Goal: Information Seeking & Learning: Learn about a topic

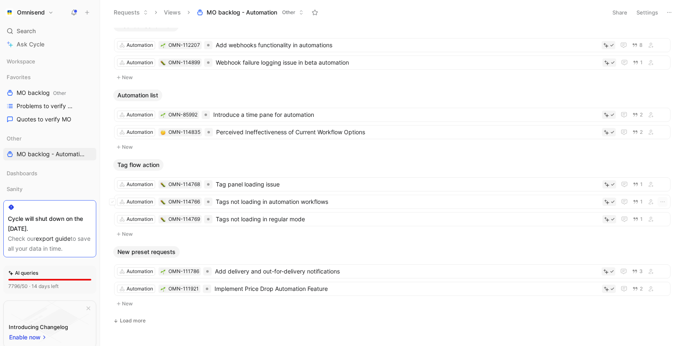
scroll to position [968, 0]
click at [318, 134] on span "Perceived Ineffectiveness of Current Workflow Options" at bounding box center [407, 131] width 382 height 10
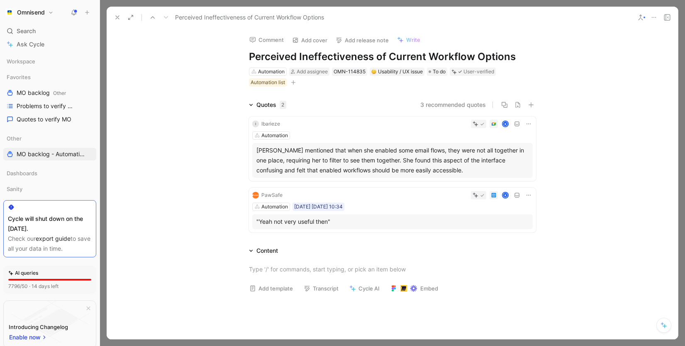
click at [114, 17] on icon at bounding box center [117, 17] width 7 height 7
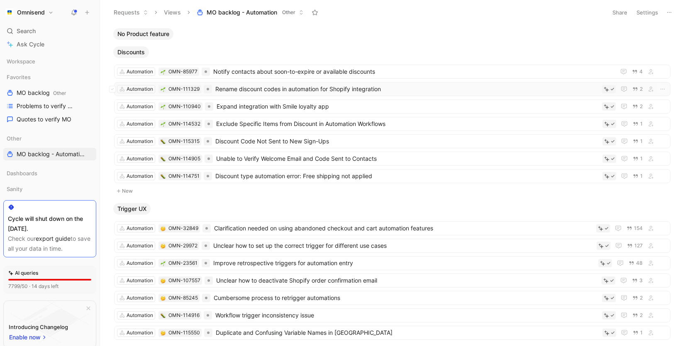
click at [268, 92] on span "Rename discount codes in automation for Shopify integration" at bounding box center [406, 89] width 383 height 10
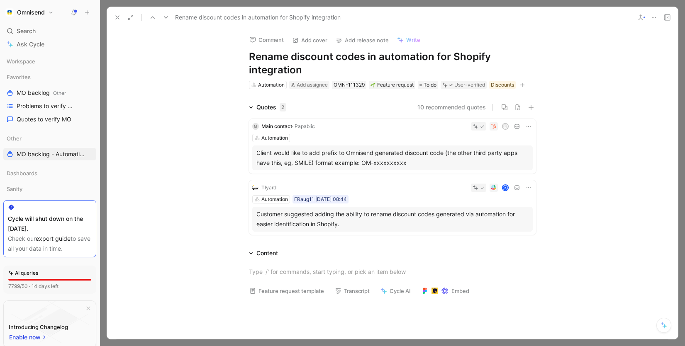
click at [117, 17] on use at bounding box center [117, 17] width 3 height 3
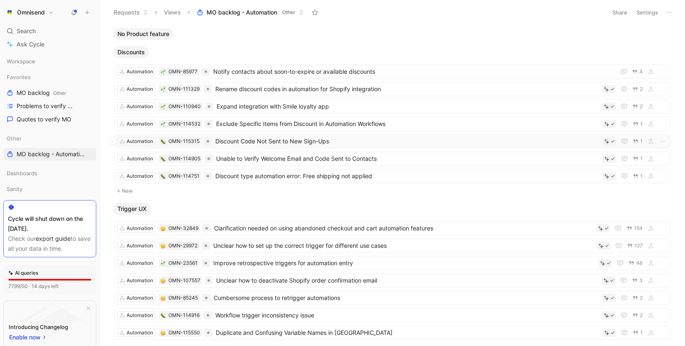
click at [291, 141] on span "Discount Code Not Sent to New Sign-Ups" at bounding box center [407, 141] width 384 height 10
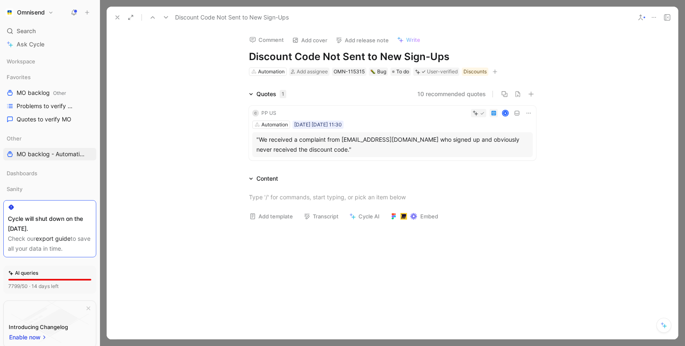
click at [116, 16] on use at bounding box center [117, 17] width 3 height 3
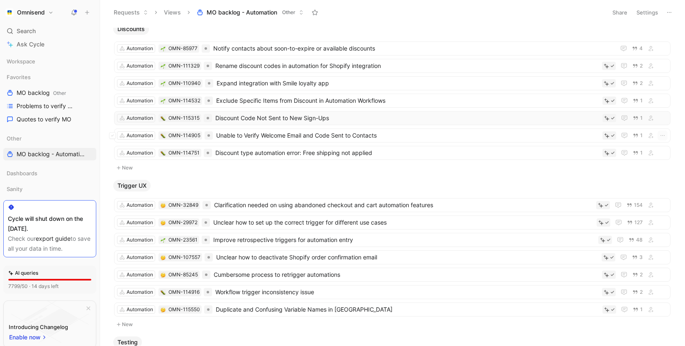
scroll to position [24, 0]
click at [280, 138] on span "Unable to Verify Welcome Email and Code Sent to Contacts" at bounding box center [407, 135] width 383 height 10
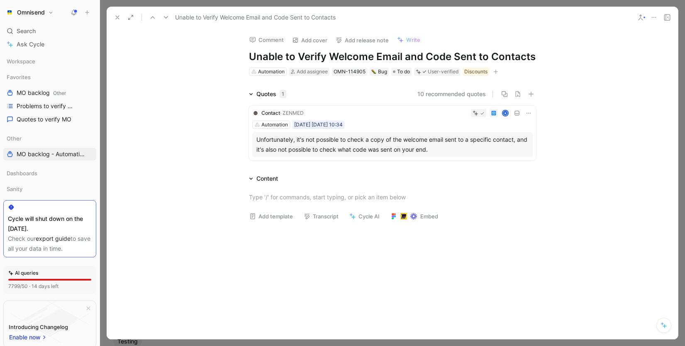
click at [117, 15] on icon at bounding box center [117, 17] width 7 height 7
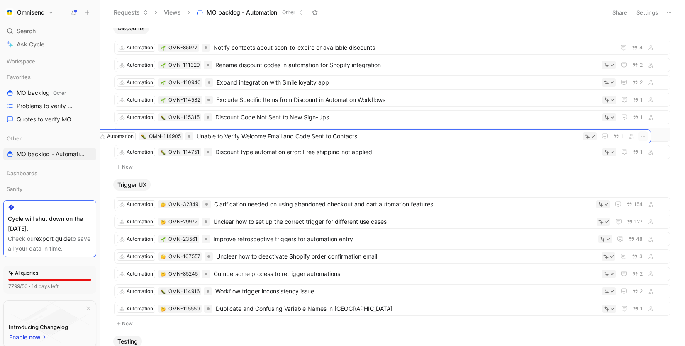
drag, startPoint x: 202, startPoint y: 134, endPoint x: 186, endPoint y: 136, distance: 16.3
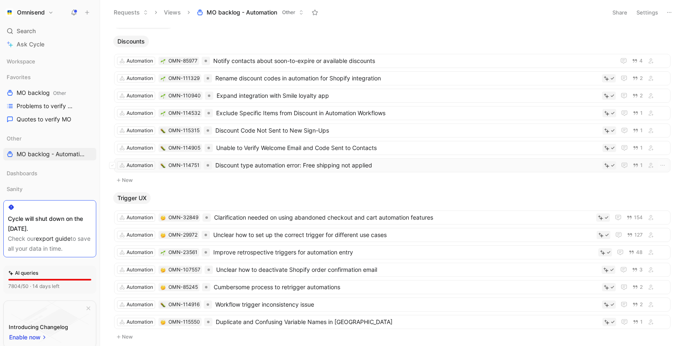
scroll to position [11, 0]
click at [301, 168] on span "Discount type automation error: Free shipping not applied" at bounding box center [407, 165] width 384 height 10
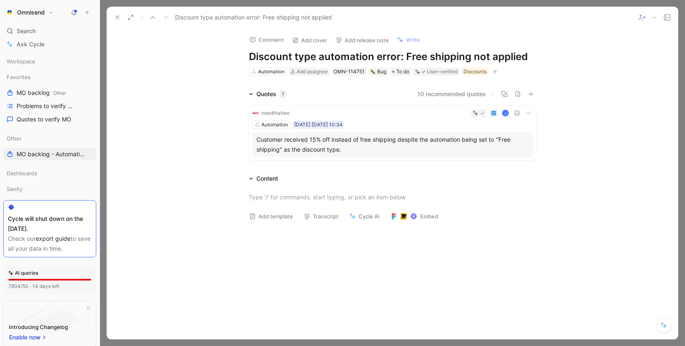
click at [115, 19] on icon at bounding box center [117, 17] width 7 height 7
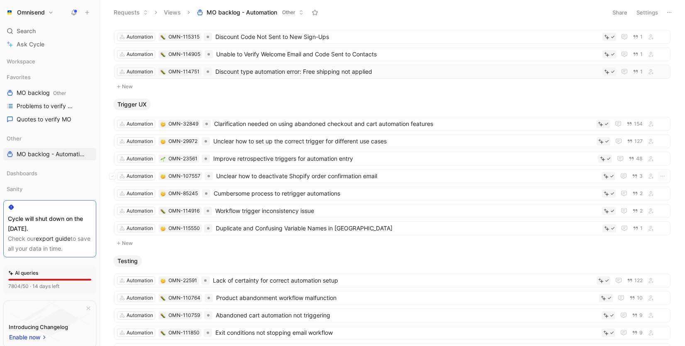
scroll to position [105, 0]
click at [312, 178] on span "Unclear how to deactivate Shopify order confirmation email" at bounding box center [407, 175] width 382 height 10
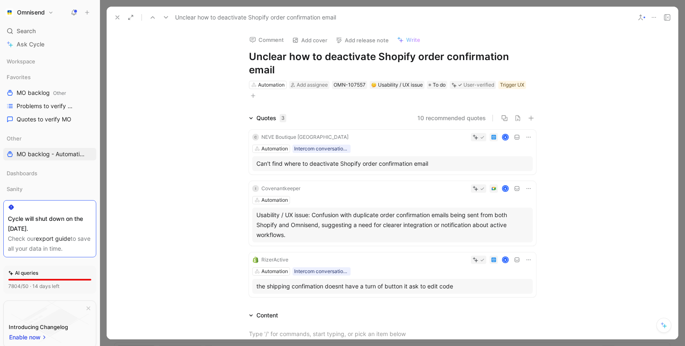
click at [119, 15] on icon at bounding box center [117, 17] width 7 height 7
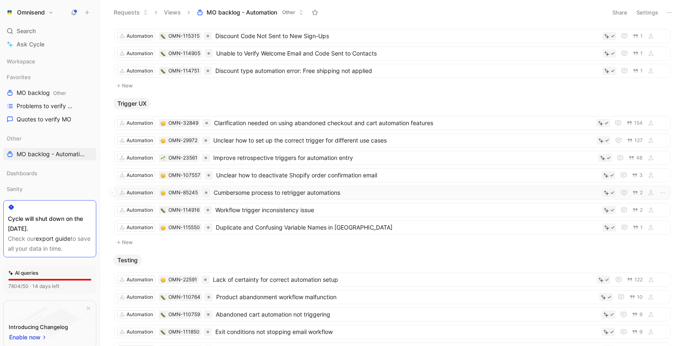
click at [246, 191] on span "Cumbersome process to retrigger automations" at bounding box center [406, 193] width 385 height 10
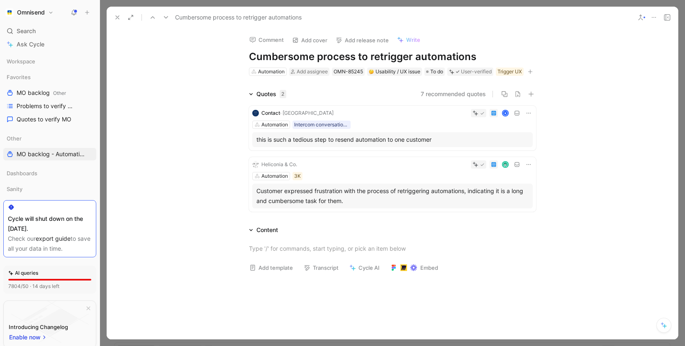
click at [115, 18] on icon at bounding box center [117, 17] width 7 height 7
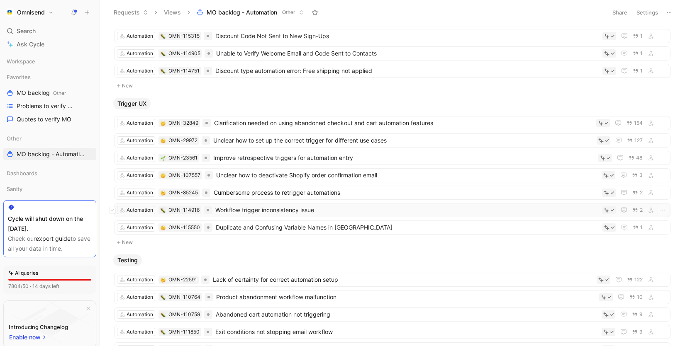
click at [241, 214] on span "Workflow trigger inconsistency issue" at bounding box center [406, 210] width 383 height 10
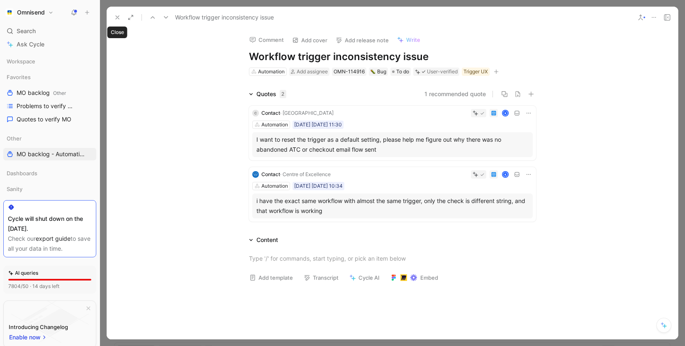
click at [119, 17] on icon at bounding box center [117, 17] width 7 height 7
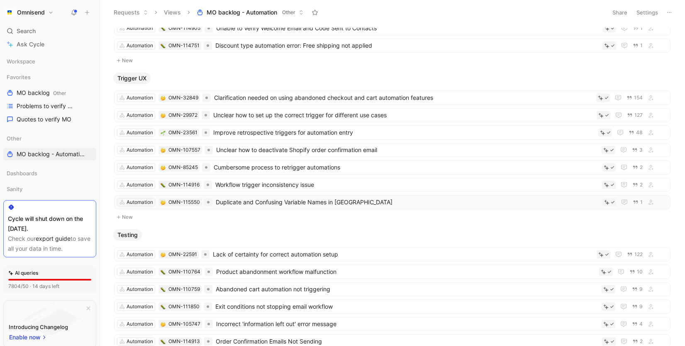
scroll to position [143, 0]
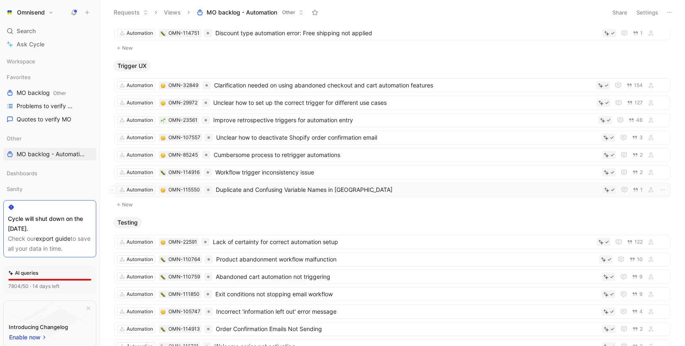
click at [242, 195] on div "Automation OMN-115550 Duplicate and Confusing Variable Names in Omnisend 1" at bounding box center [392, 190] width 556 height 14
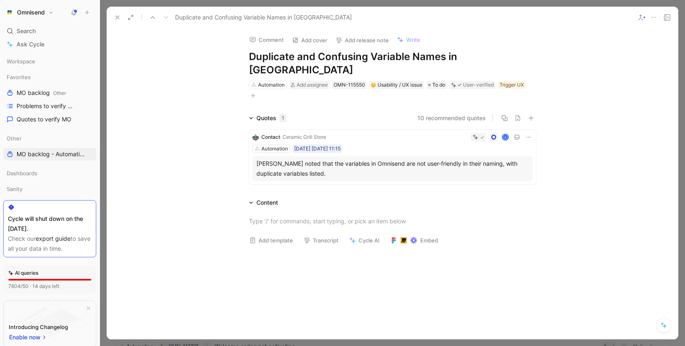
click at [111, 15] on div "Duplicate and Confusing Variable Names in [GEOGRAPHIC_DATA]" at bounding box center [371, 17] width 520 height 13
click at [114, 15] on icon at bounding box center [117, 17] width 7 height 7
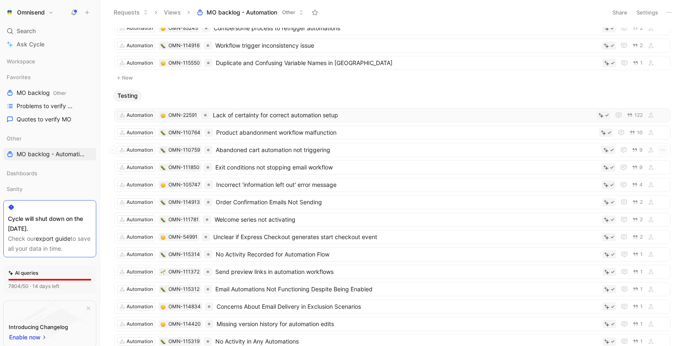
scroll to position [271, 0]
click at [310, 152] on span "Abandoned cart automation not triggering" at bounding box center [407, 149] width 382 height 10
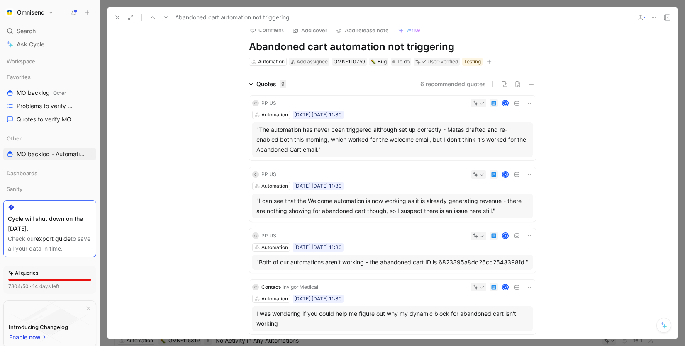
scroll to position [11, 0]
click at [121, 15] on button at bounding box center [118, 18] width 12 height 12
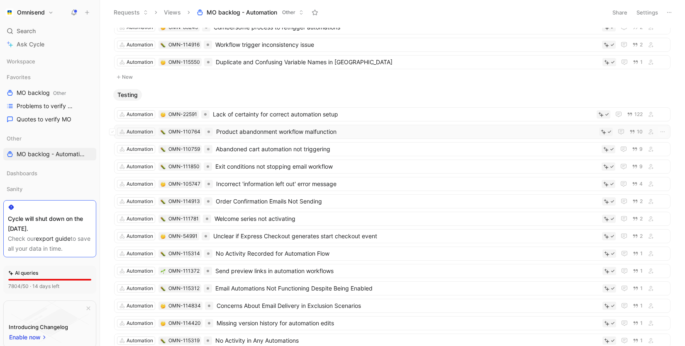
click at [282, 133] on span "Product abandonment workflow malfunction" at bounding box center [405, 132] width 379 height 10
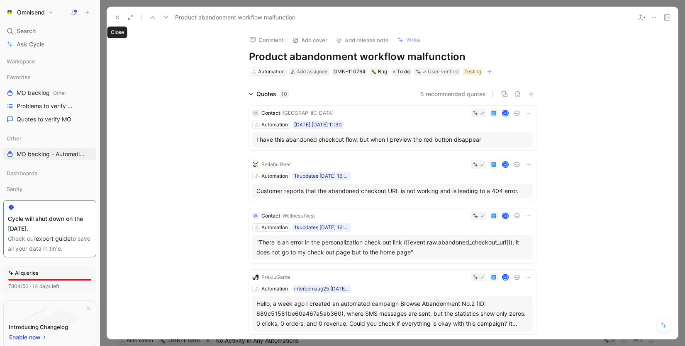
click at [117, 18] on icon at bounding box center [117, 17] width 7 height 7
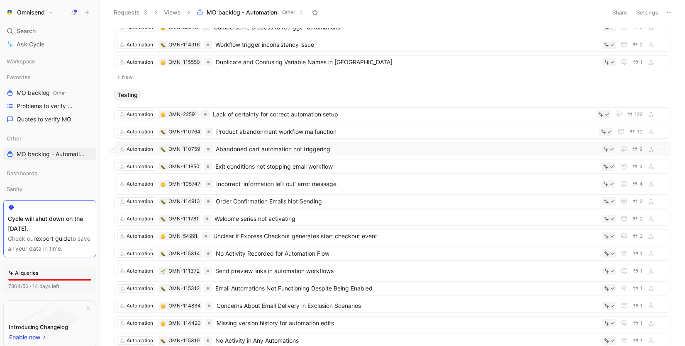
click at [272, 151] on span "Abandoned cart automation not triggering" at bounding box center [407, 149] width 382 height 10
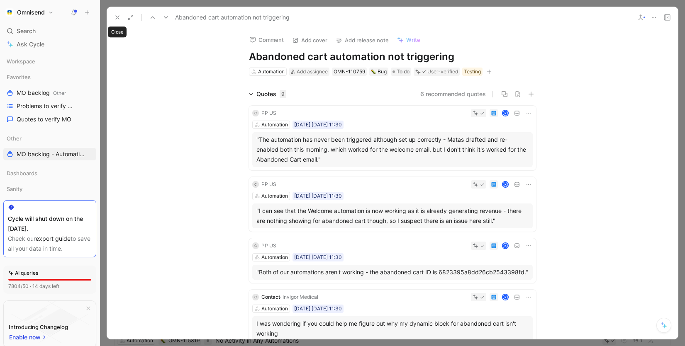
click at [119, 17] on icon at bounding box center [117, 17] width 7 height 7
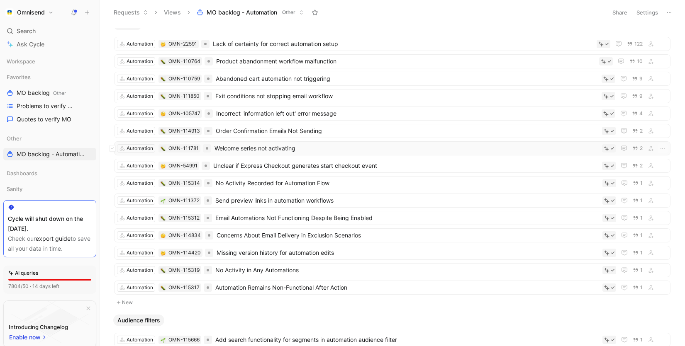
scroll to position [342, 0]
click at [310, 66] on span "Product abandonment workflow malfunction" at bounding box center [405, 61] width 379 height 10
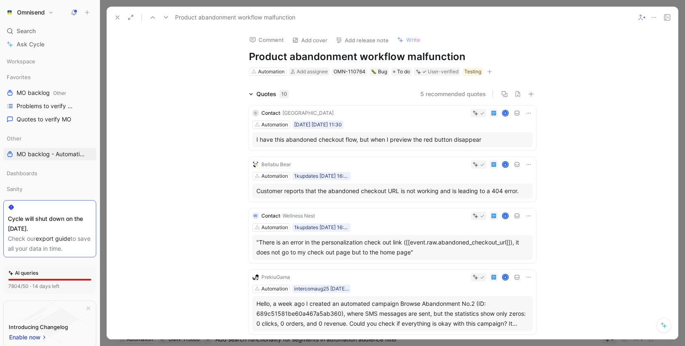
click at [116, 17] on icon at bounding box center [117, 17] width 7 height 7
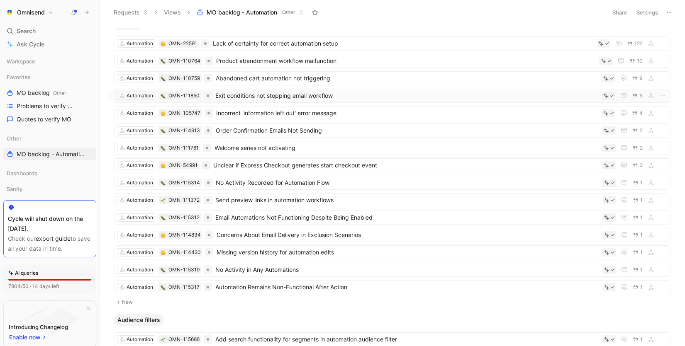
click at [314, 96] on span "Exit conditions not stopping email workflow" at bounding box center [406, 96] width 383 height 10
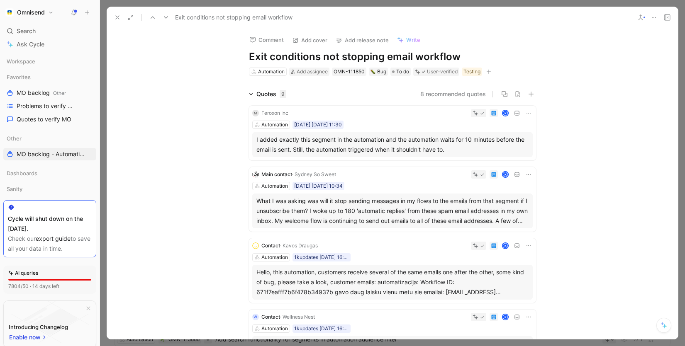
click at [119, 16] on use at bounding box center [117, 17] width 3 height 3
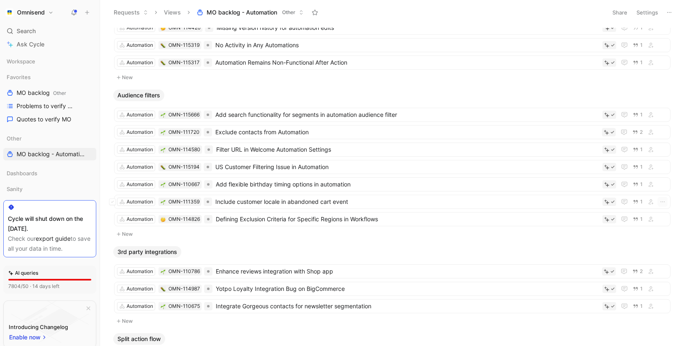
scroll to position [585, 0]
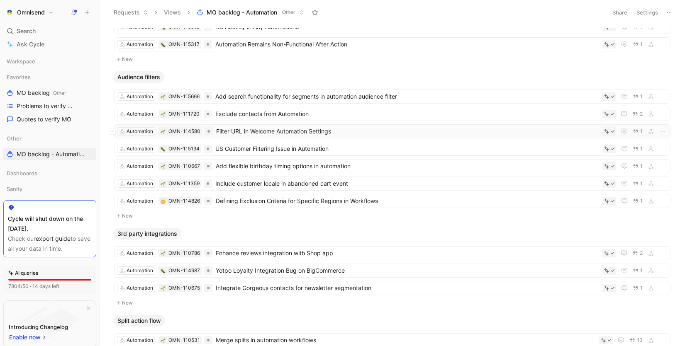
click at [287, 134] on span "Filter URL in Welcome Automation Settings" at bounding box center [407, 131] width 383 height 10
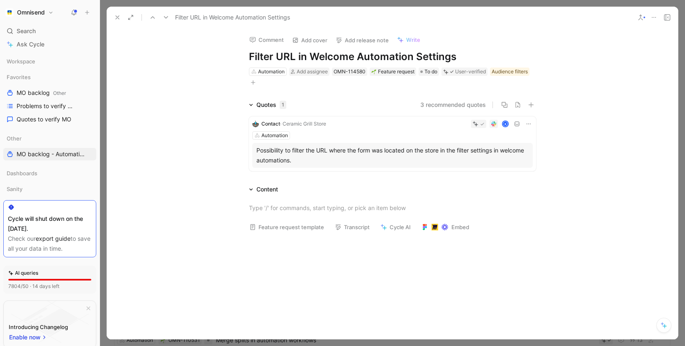
click at [120, 22] on button at bounding box center [118, 18] width 12 height 12
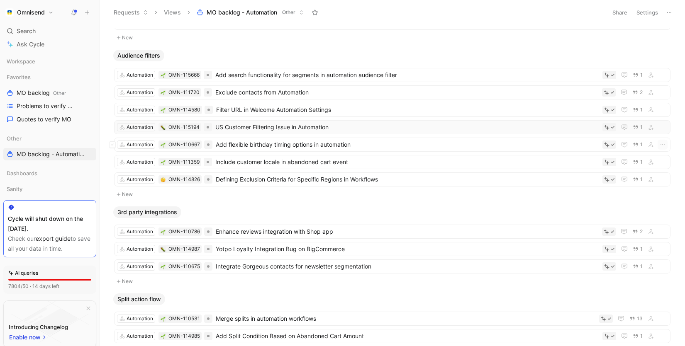
scroll to position [607, 0]
click at [259, 145] on span "Add flexible birthday timing options in automation" at bounding box center [407, 144] width 383 height 10
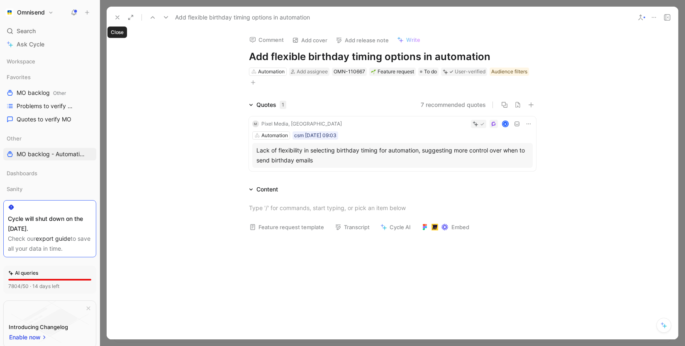
click at [118, 17] on icon at bounding box center [117, 17] width 7 height 7
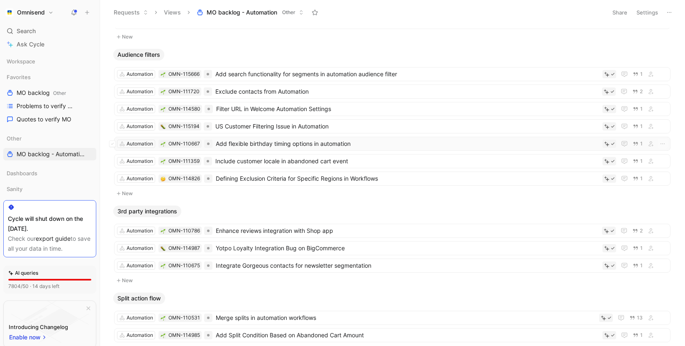
click at [258, 146] on span "Add flexible birthday timing options in automation" at bounding box center [407, 144] width 383 height 10
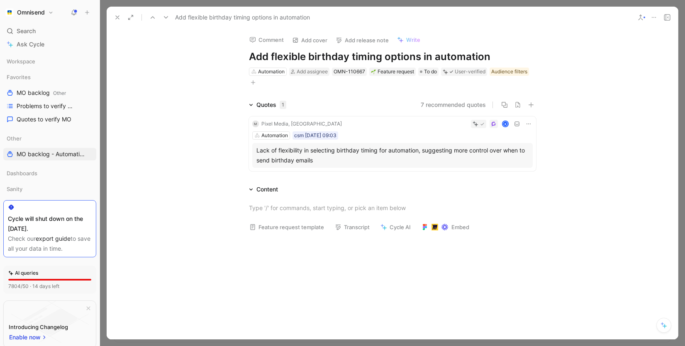
click at [115, 19] on icon at bounding box center [117, 17] width 7 height 7
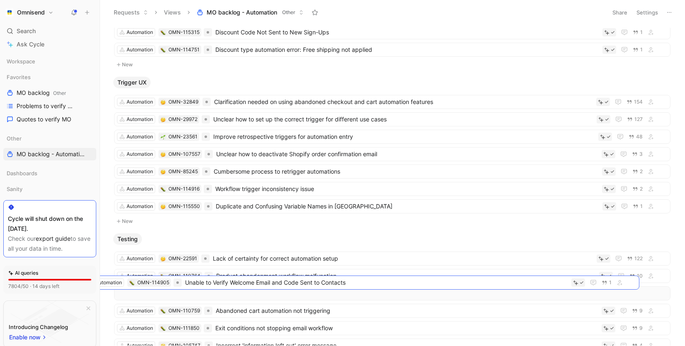
scroll to position [110, 0]
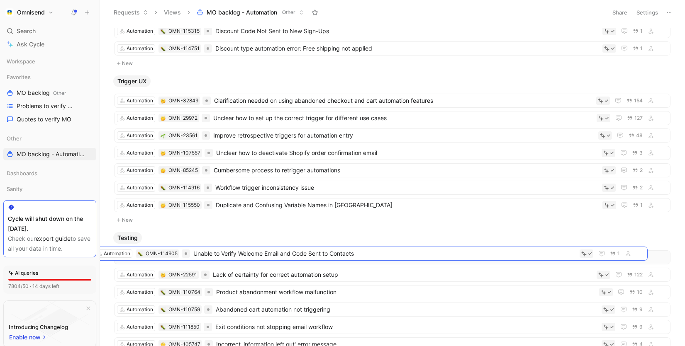
drag, startPoint x: 258, startPoint y: 58, endPoint x: 235, endPoint y: 253, distance: 196.7
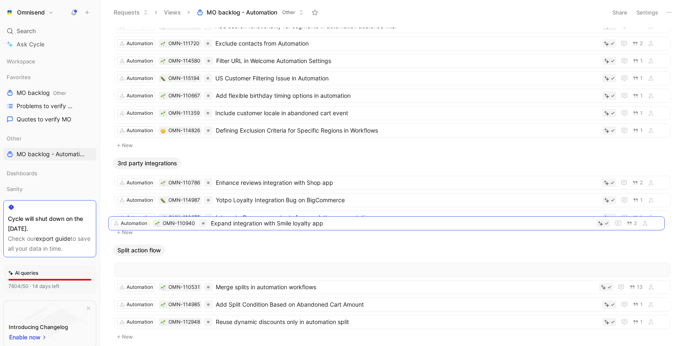
scroll to position [653, 0]
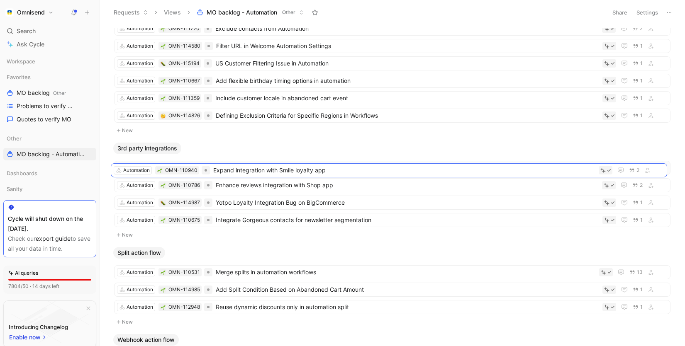
drag, startPoint x: 317, startPoint y: 93, endPoint x: 314, endPoint y: 170, distance: 76.4
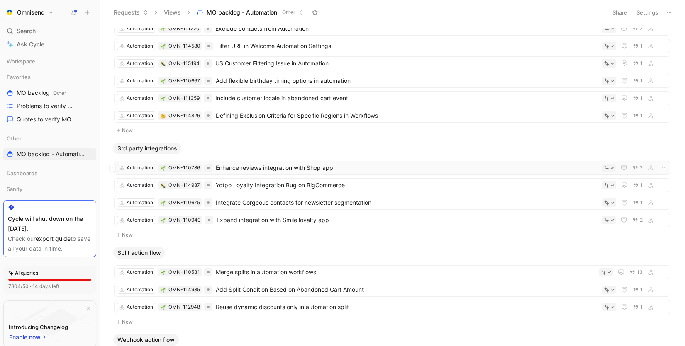
click at [332, 169] on span "Enhance reviews integration with Shop app" at bounding box center [407, 168] width 383 height 10
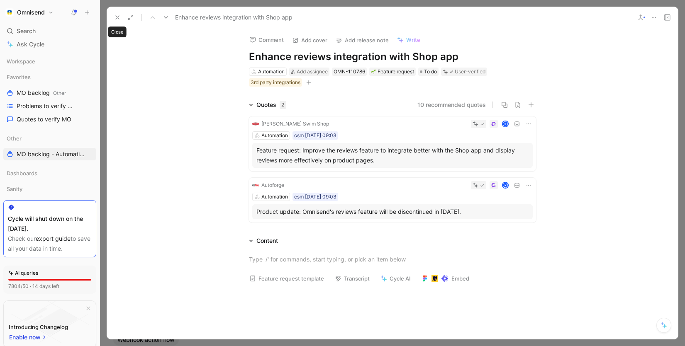
click at [117, 18] on icon at bounding box center [117, 17] width 7 height 7
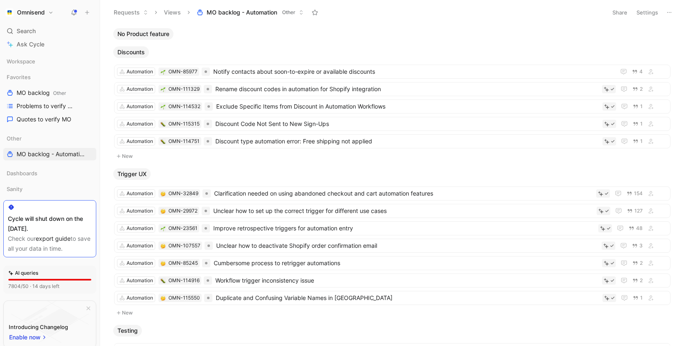
click at [161, 37] on span "No Product feature" at bounding box center [143, 34] width 52 height 8
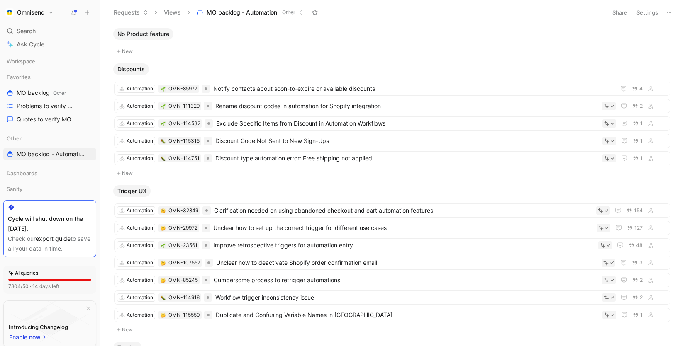
click at [130, 48] on button "New" at bounding box center [392, 51] width 558 height 10
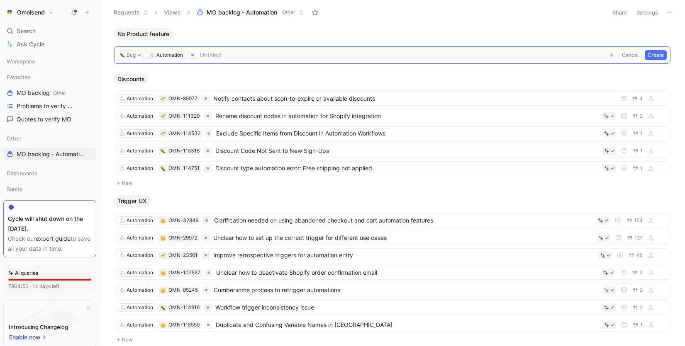
click at [631, 57] on button "Cancel" at bounding box center [630, 55] width 22 height 10
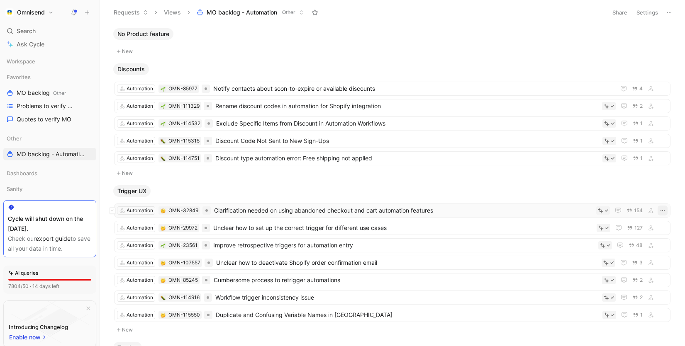
click at [664, 212] on icon "button" at bounding box center [662, 210] width 7 height 7
click at [145, 31] on span "No Product feature" at bounding box center [143, 34] width 52 height 8
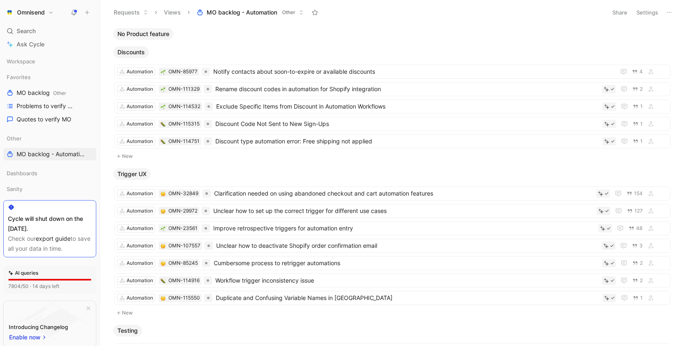
click at [145, 31] on span "No Product feature" at bounding box center [143, 34] width 52 height 8
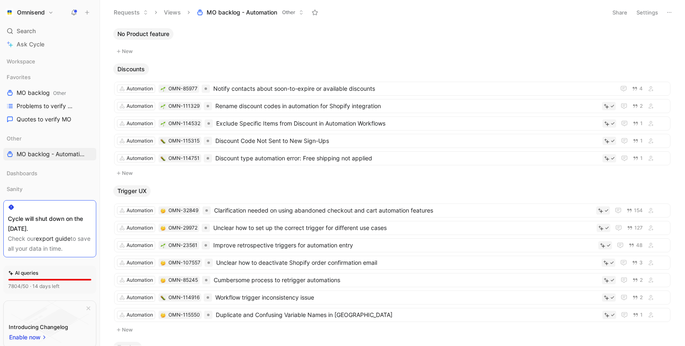
click at [142, 31] on span "No Product feature" at bounding box center [143, 34] width 52 height 8
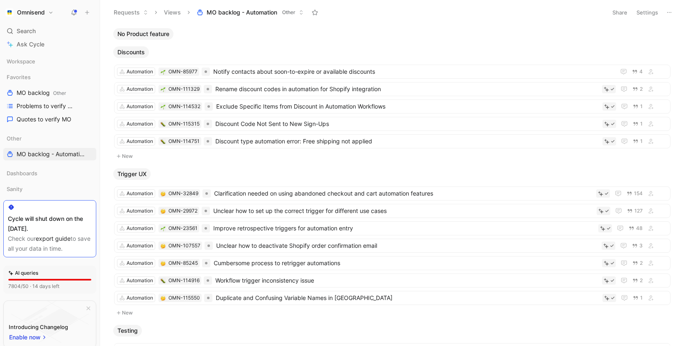
click at [670, 17] on button at bounding box center [669, 13] width 12 height 12
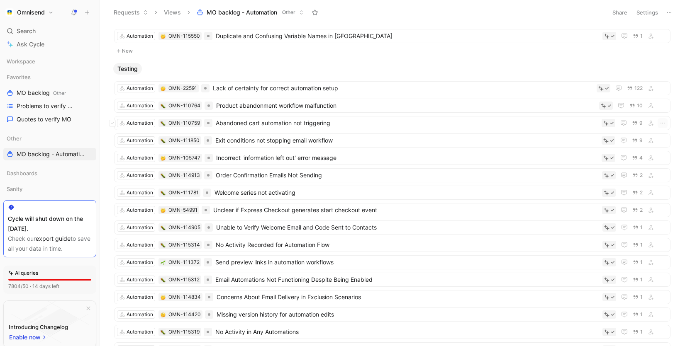
scroll to position [276, 0]
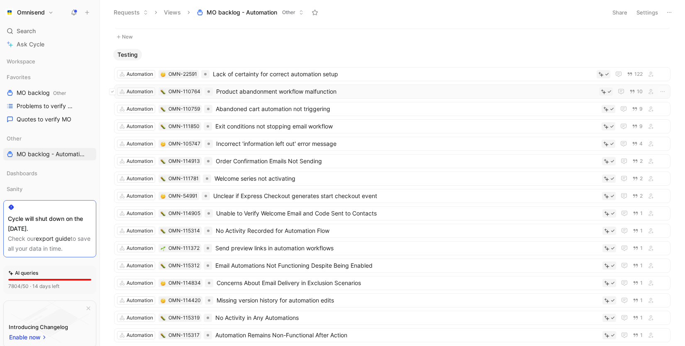
click at [114, 92] on icon at bounding box center [112, 91] width 3 height 3
click at [112, 127] on icon at bounding box center [112, 126] width 3 height 3
click at [114, 109] on icon at bounding box center [112, 108] width 3 height 3
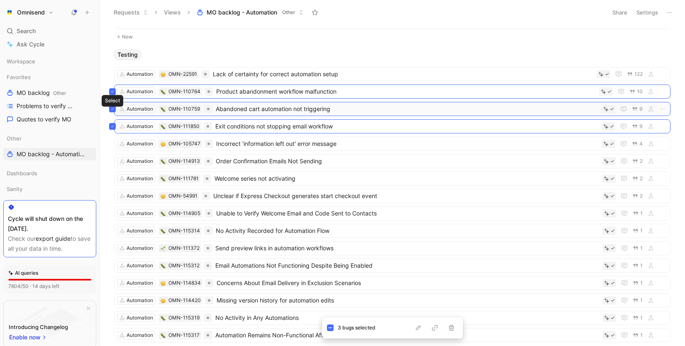
click at [112, 111] on button at bounding box center [112, 109] width 7 height 7
click at [112, 126] on icon at bounding box center [112, 126] width 3 height 3
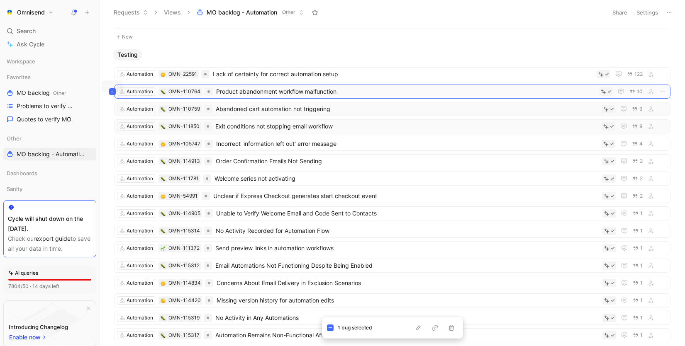
click at [112, 91] on icon at bounding box center [112, 91] width 3 height 3
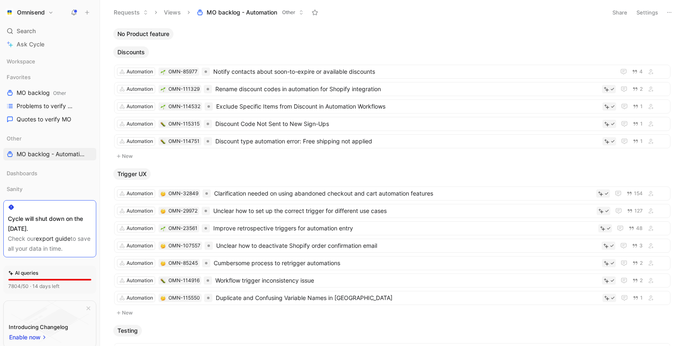
click at [139, 49] on span "Discounts" at bounding box center [130, 52] width 27 height 8
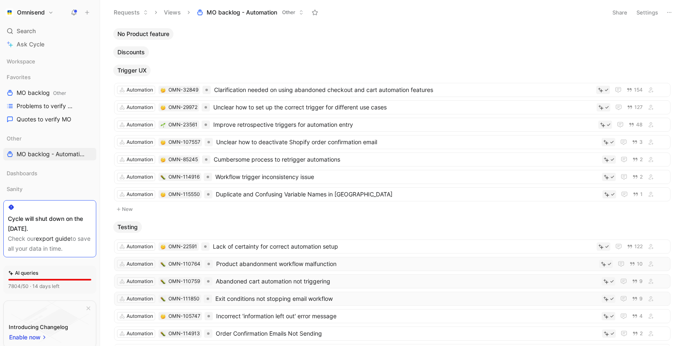
click at [139, 49] on span "Discounts" at bounding box center [130, 52] width 27 height 8
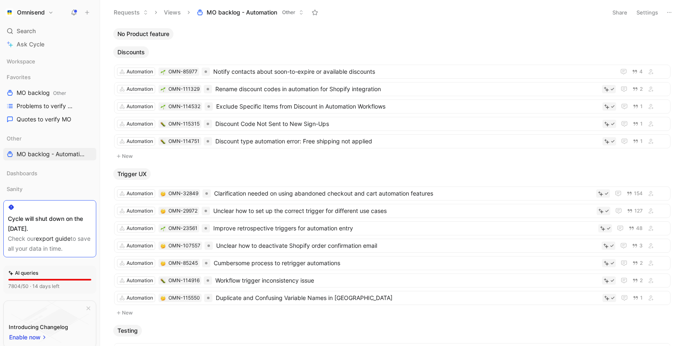
click at [139, 49] on span "Discounts" at bounding box center [130, 52] width 27 height 8
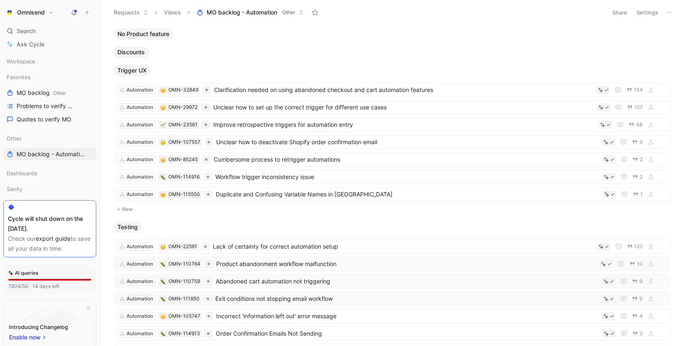
click at [134, 53] on span "Discounts" at bounding box center [130, 52] width 27 height 8
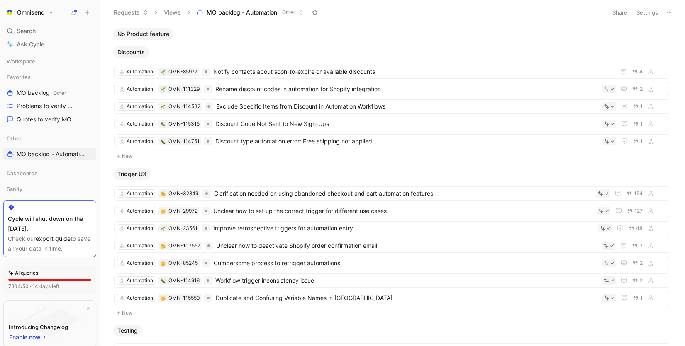
click at [134, 53] on span "Discounts" at bounding box center [130, 52] width 27 height 8
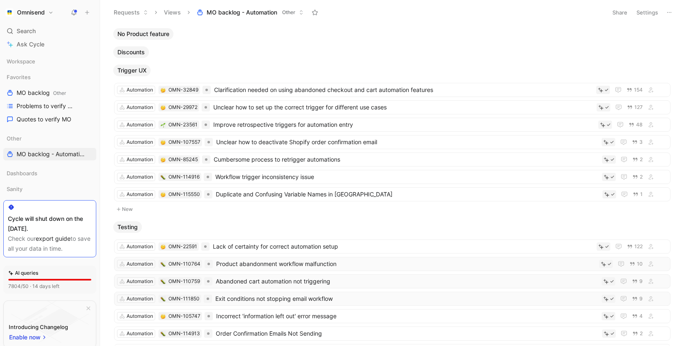
click at [136, 67] on span "Trigger UX" at bounding box center [131, 70] width 29 height 8
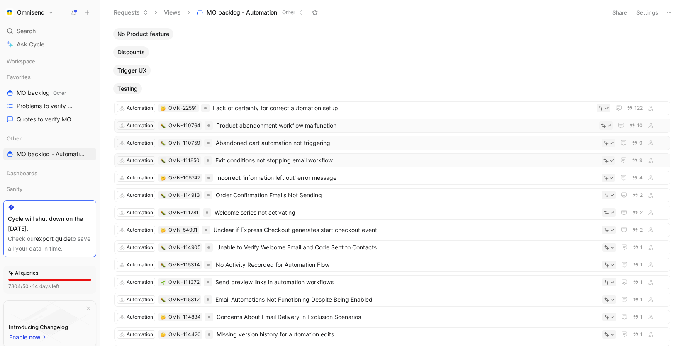
click at [133, 90] on span "Testing" at bounding box center [127, 89] width 20 height 8
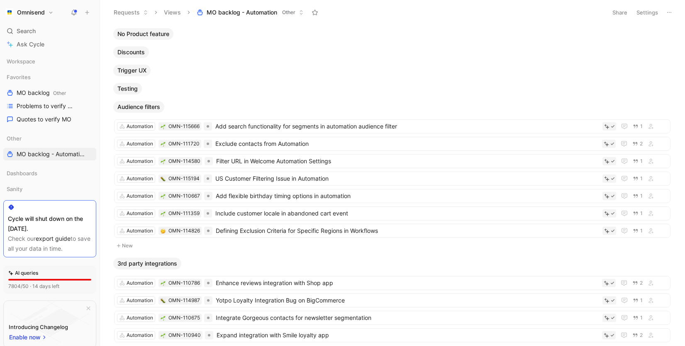
click at [132, 105] on span "Audience filters" at bounding box center [138, 107] width 43 height 8
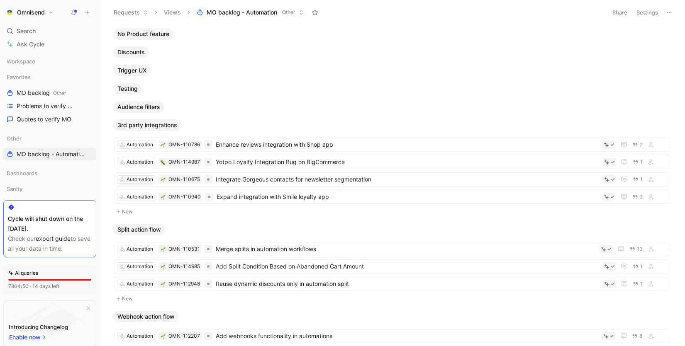
click at [131, 129] on span "3rd party integrations" at bounding box center [147, 125] width 60 height 8
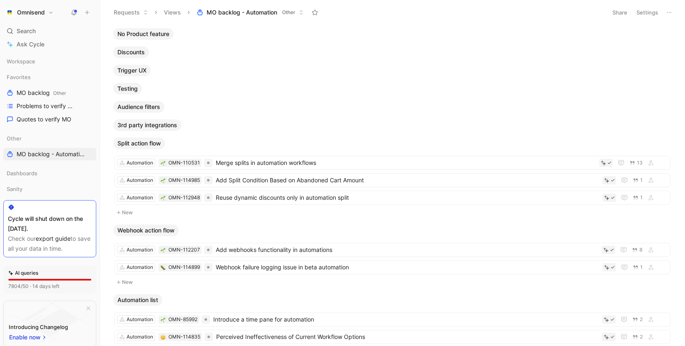
click at [136, 142] on span "Split action flow" at bounding box center [139, 143] width 44 height 8
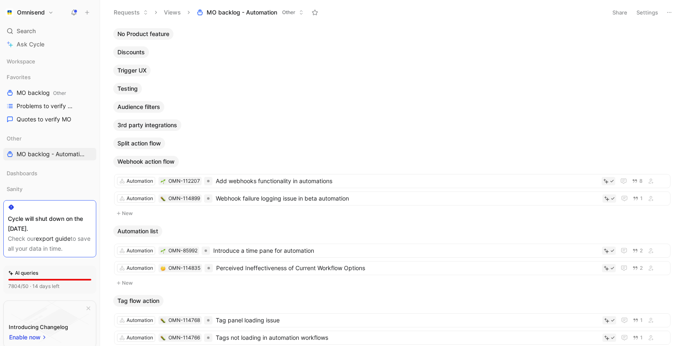
click at [144, 165] on span "Webhook action flow" at bounding box center [145, 162] width 57 height 8
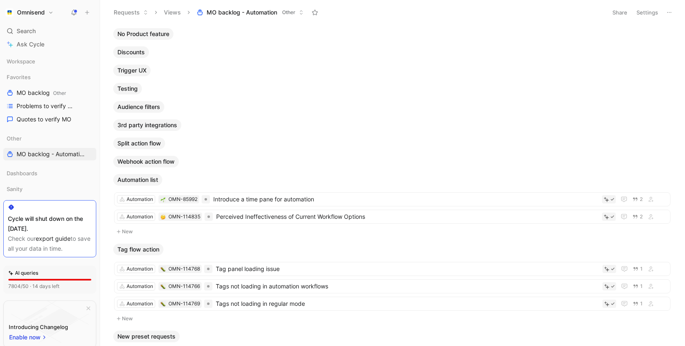
click at [141, 178] on span "Automation list" at bounding box center [137, 180] width 41 height 8
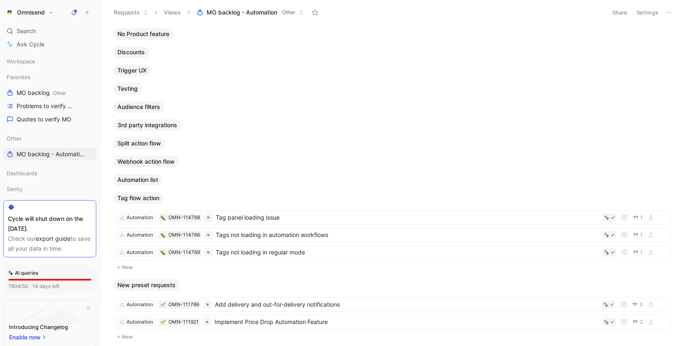
click at [140, 200] on span "Tag flow action" at bounding box center [138, 198] width 42 height 8
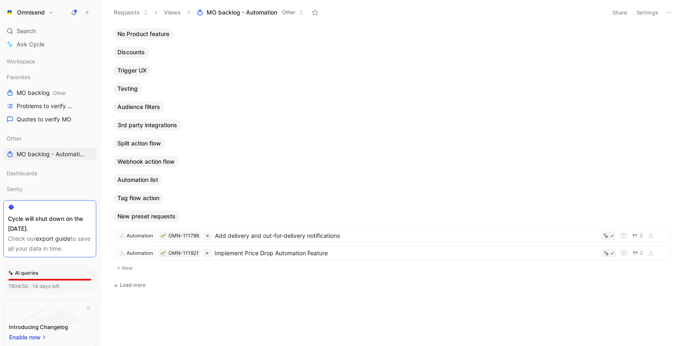
click at [141, 214] on span "New preset requests" at bounding box center [146, 216] width 58 height 8
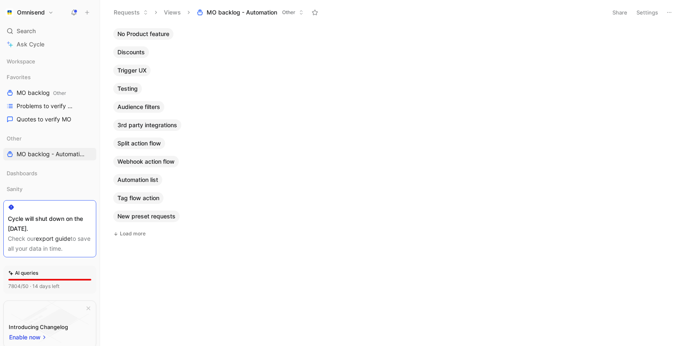
click at [138, 31] on span "No Product feature" at bounding box center [143, 34] width 52 height 8
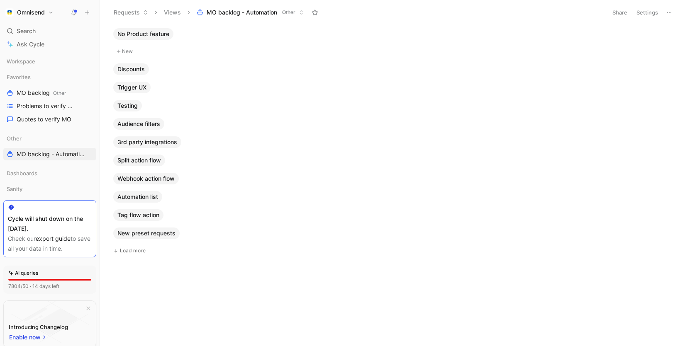
click at [137, 68] on span "Discounts" at bounding box center [130, 69] width 27 height 8
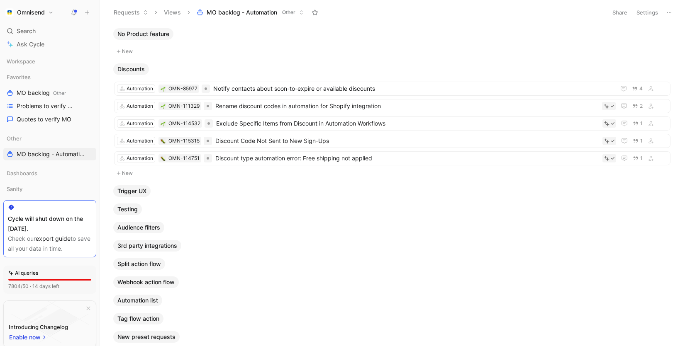
click at [126, 51] on button "New" at bounding box center [392, 51] width 558 height 10
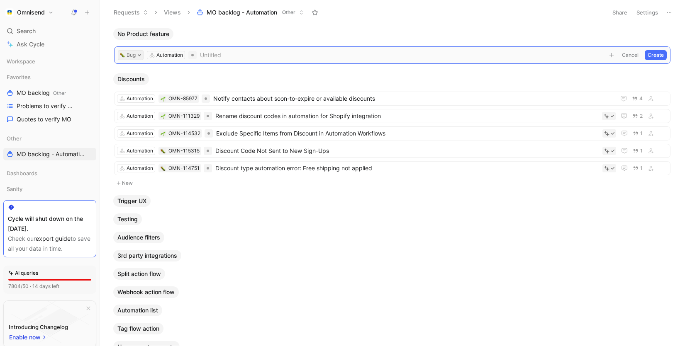
click at [136, 55] on button "Bug" at bounding box center [131, 55] width 26 height 10
click at [630, 54] on button "Cancel" at bounding box center [630, 55] width 22 height 10
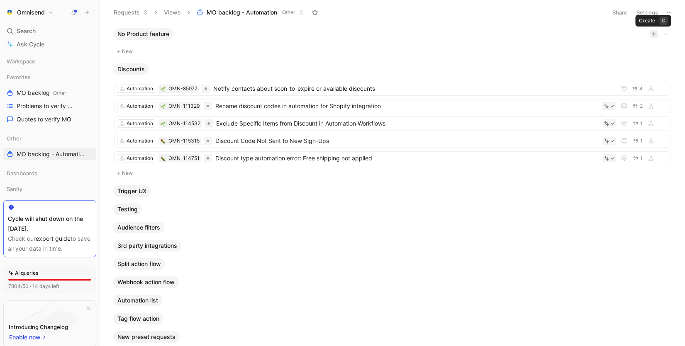
click at [653, 35] on icon "button" at bounding box center [653, 34] width 5 height 5
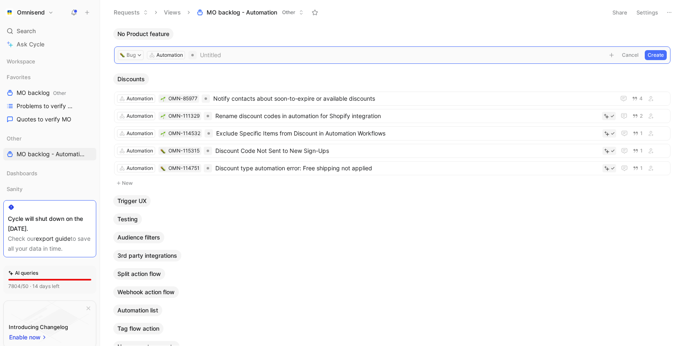
click at [630, 55] on button "Cancel" at bounding box center [630, 55] width 22 height 10
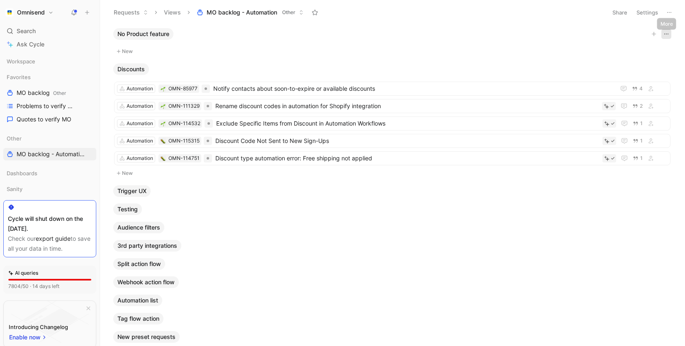
click at [667, 34] on icon "button" at bounding box center [666, 34] width 7 height 7
click at [157, 33] on span "No Product feature" at bounding box center [143, 34] width 52 height 8
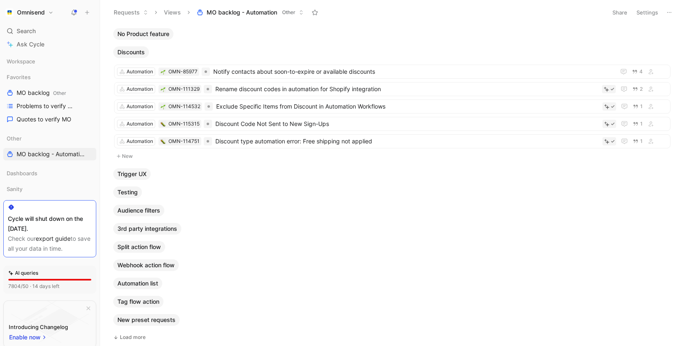
click at [157, 33] on span "No Product feature" at bounding box center [143, 34] width 52 height 8
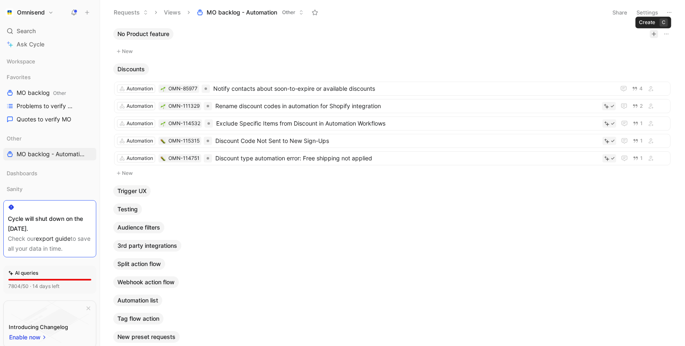
click at [653, 33] on icon "button" at bounding box center [653, 34] width 5 height 5
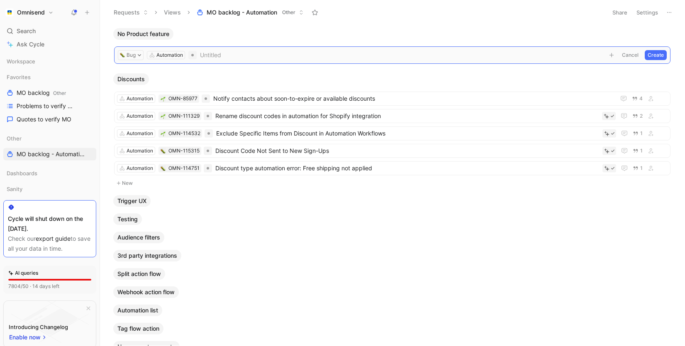
click at [632, 56] on button "Cancel" at bounding box center [630, 55] width 22 height 10
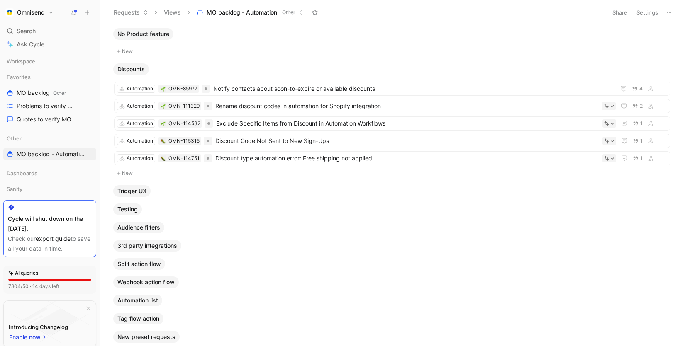
click at [119, 174] on icon at bounding box center [118, 173] width 5 height 5
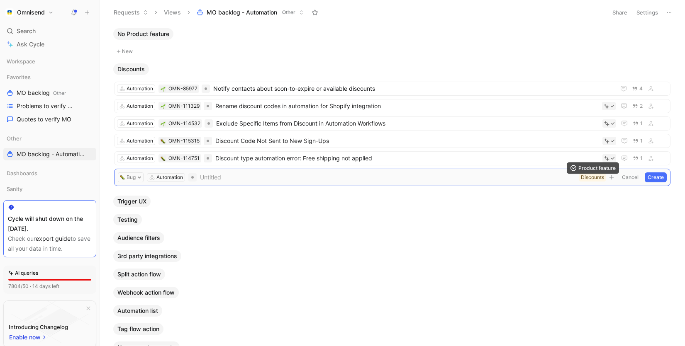
click at [596, 178] on div "Discounts" at bounding box center [592, 177] width 23 height 8
click at [627, 179] on button "Cancel" at bounding box center [630, 178] width 22 height 10
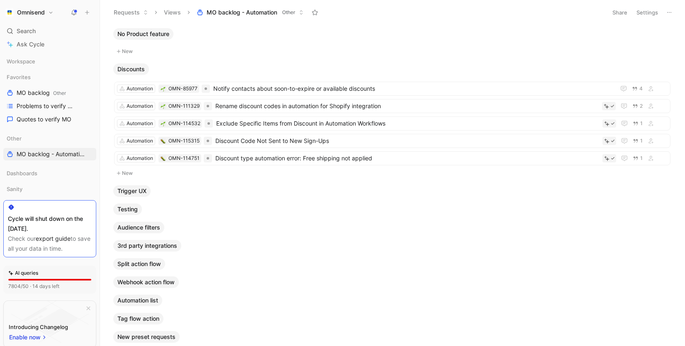
scroll to position [55, 0]
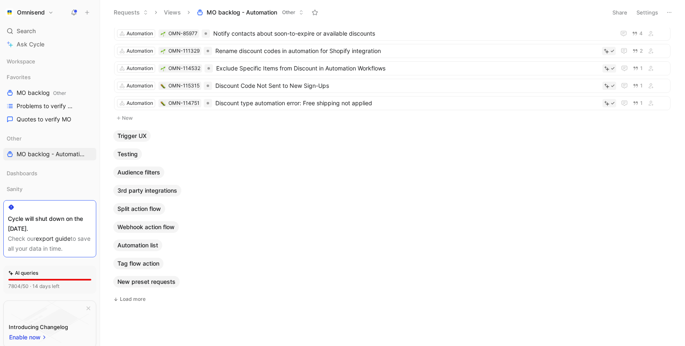
click at [128, 118] on button "New" at bounding box center [392, 118] width 558 height 10
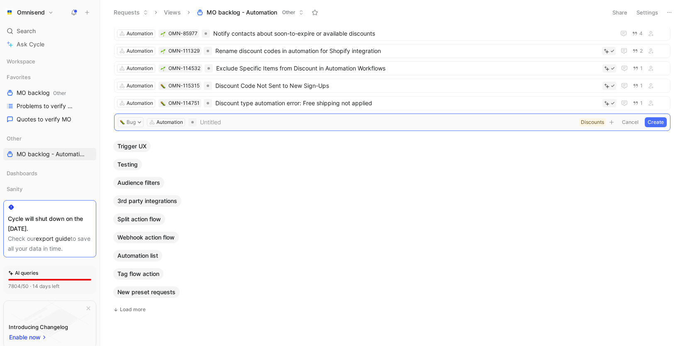
click at [634, 124] on button "Cancel" at bounding box center [630, 122] width 22 height 10
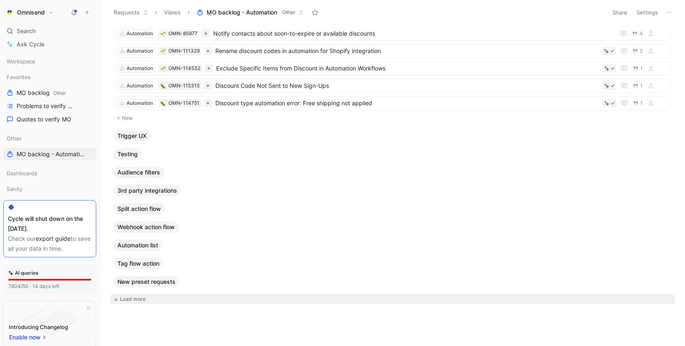
click at [141, 302] on div "Load more" at bounding box center [133, 299] width 26 height 8
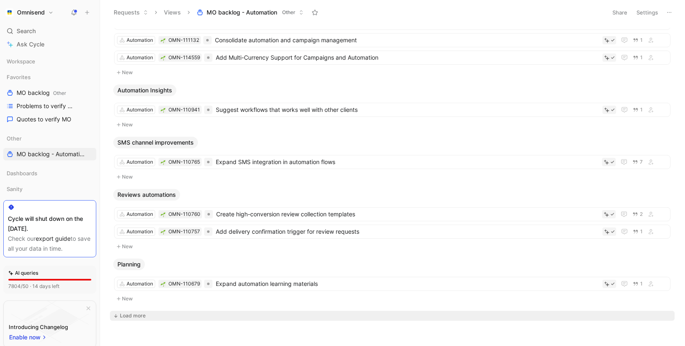
scroll to position [804, 0]
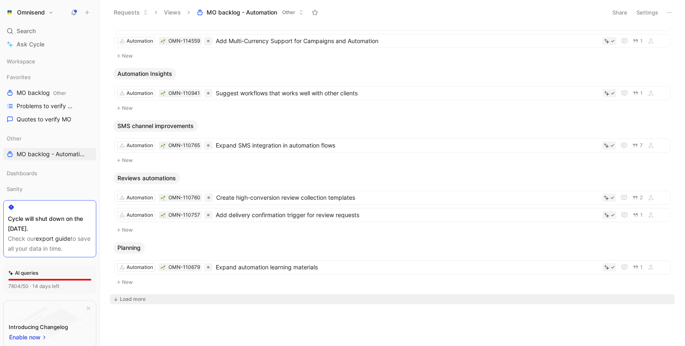
click at [296, 301] on button "Load more" at bounding box center [392, 299] width 564 height 10
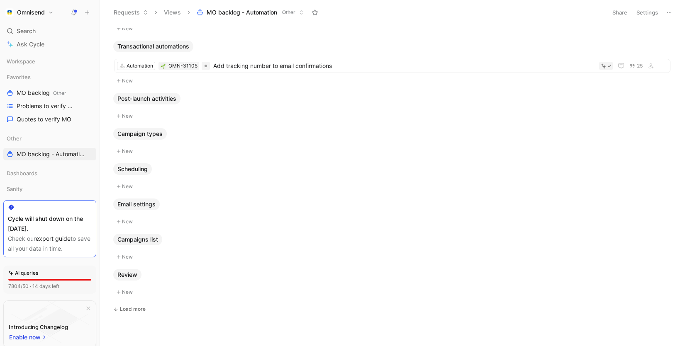
scroll to position [1259, 0]
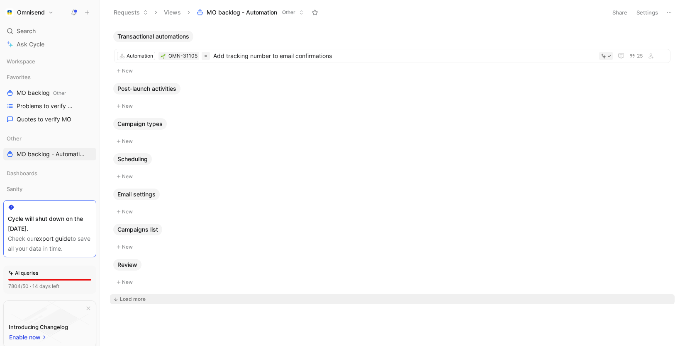
click at [133, 304] on button "Load more" at bounding box center [392, 299] width 564 height 10
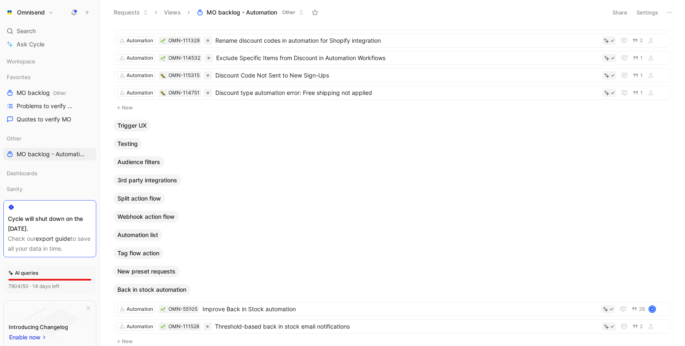
scroll to position [0, 0]
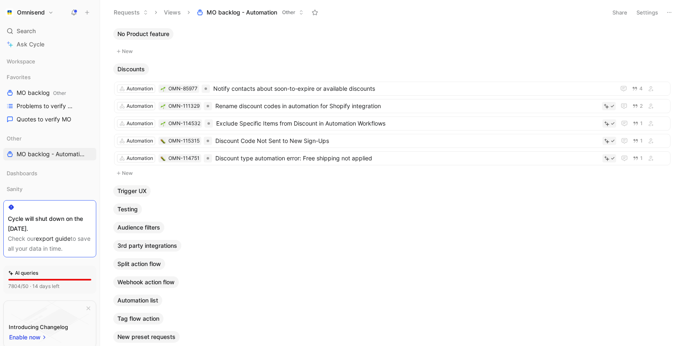
click at [146, 38] on span "No Product feature" at bounding box center [143, 34] width 52 height 8
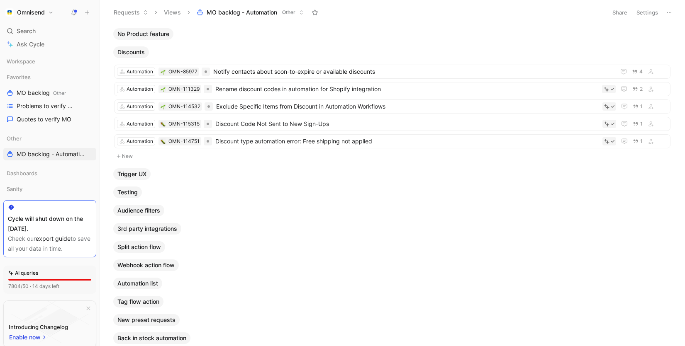
click at [146, 38] on span "No Product feature" at bounding box center [143, 34] width 52 height 8
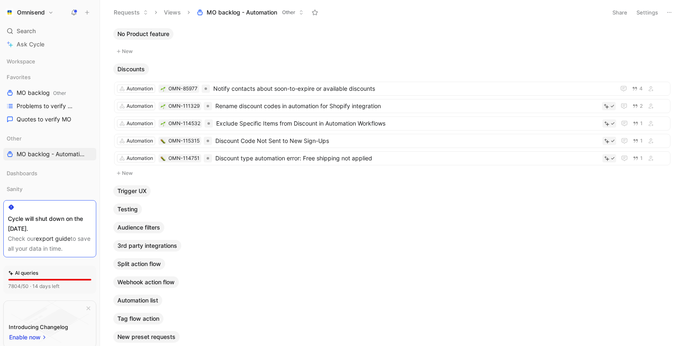
click at [143, 194] on span "Trigger UX" at bounding box center [131, 191] width 29 height 8
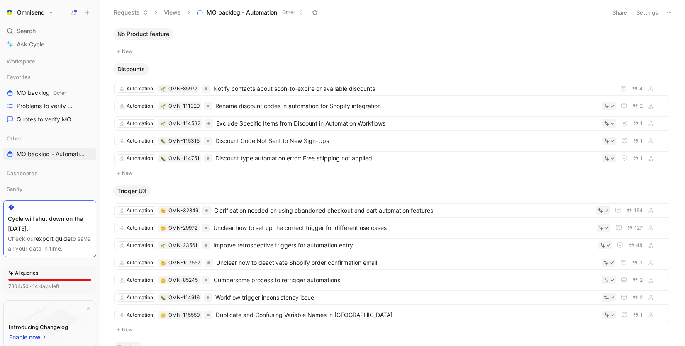
click at [143, 194] on span "Trigger UX" at bounding box center [131, 191] width 29 height 8
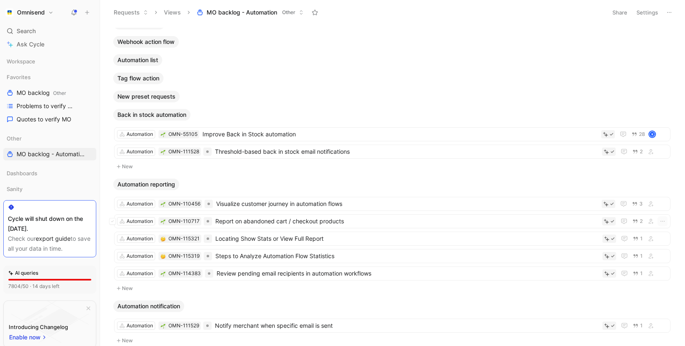
scroll to position [240, 0]
click at [154, 100] on span "New preset requests" at bounding box center [146, 97] width 58 height 8
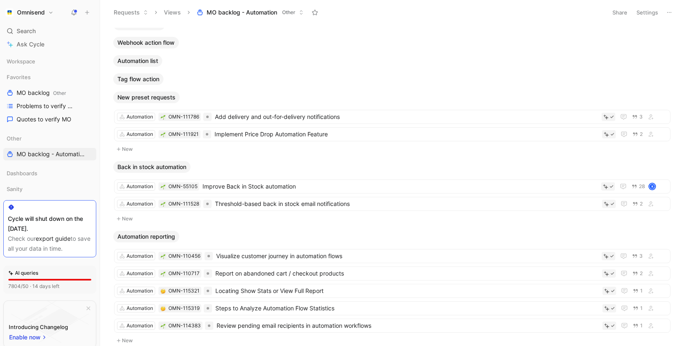
click at [150, 82] on span "Tag flow action" at bounding box center [138, 79] width 42 height 8
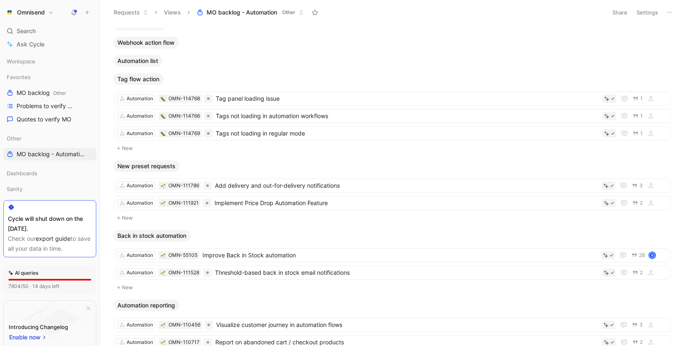
click at [146, 58] on span "Automation list" at bounding box center [137, 61] width 41 height 8
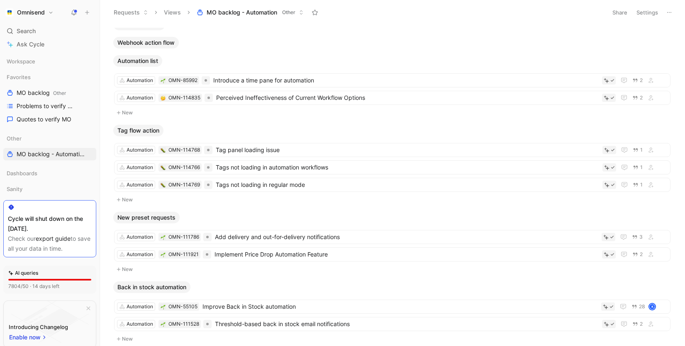
click at [146, 45] on span "Webhook action flow" at bounding box center [145, 43] width 57 height 8
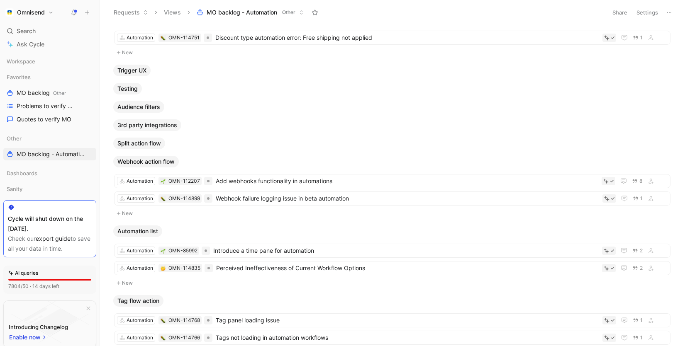
scroll to position [96, 0]
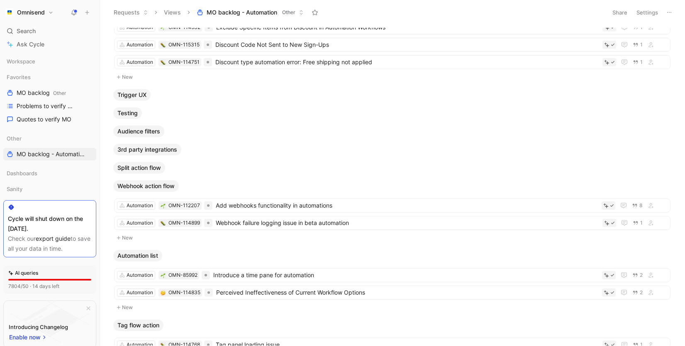
click at [156, 166] on span "Split action flow" at bounding box center [139, 168] width 44 height 8
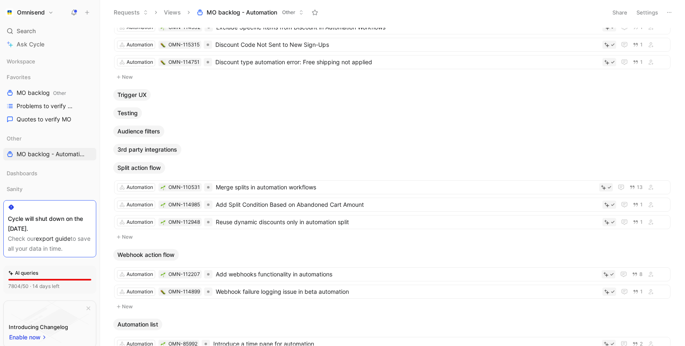
click at [155, 154] on button "3rd party integrations" at bounding box center [147, 150] width 68 height 12
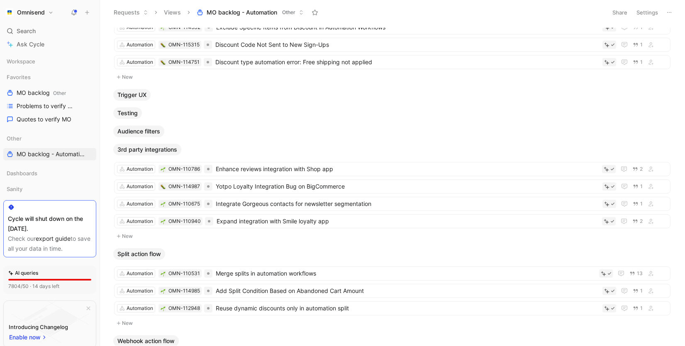
click at [155, 135] on span "Audience filters" at bounding box center [138, 131] width 43 height 8
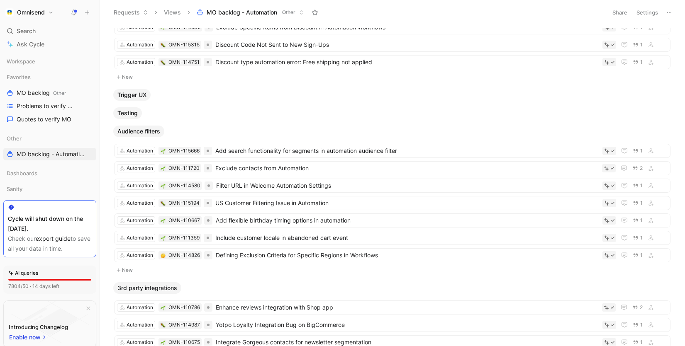
click at [136, 116] on span "Testing" at bounding box center [127, 113] width 20 height 8
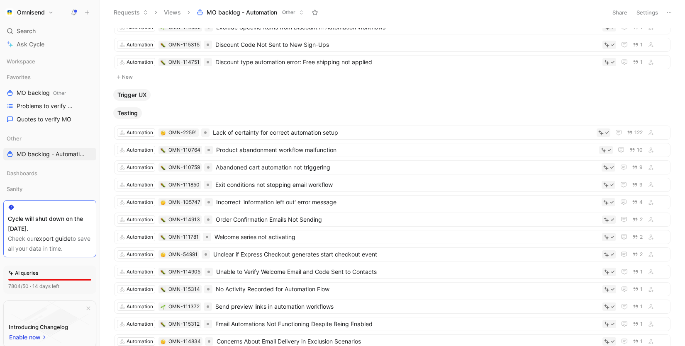
click at [135, 91] on span "Trigger UX" at bounding box center [131, 95] width 29 height 8
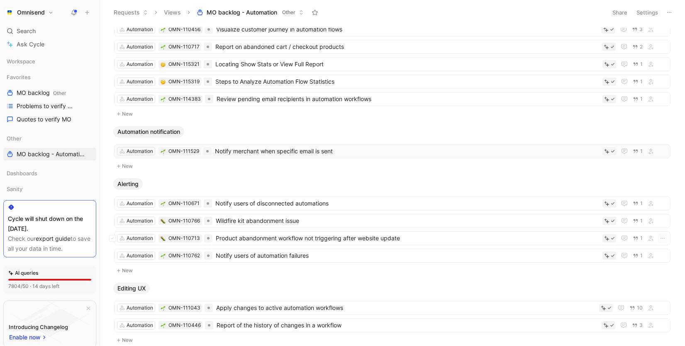
scroll to position [1367, 0]
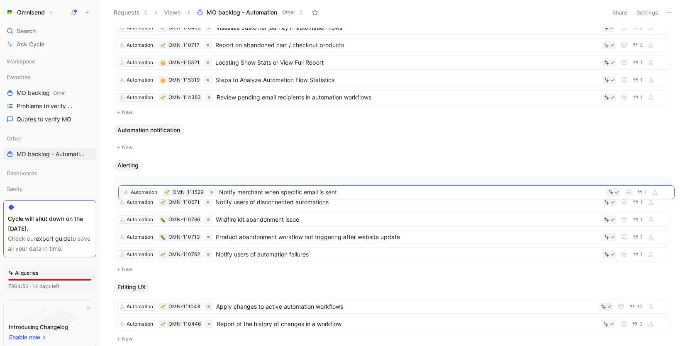
drag, startPoint x: 289, startPoint y: 151, endPoint x: 293, endPoint y: 194, distance: 42.9
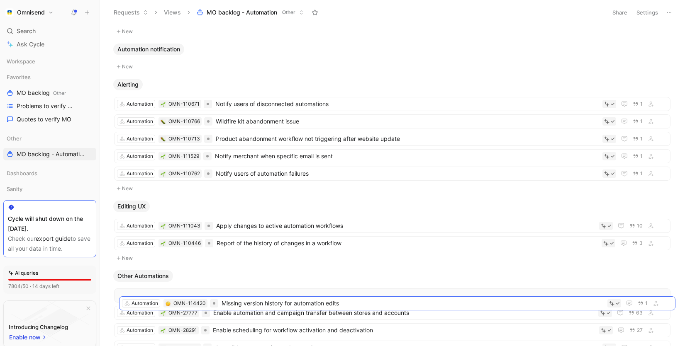
scroll to position [1432, 0]
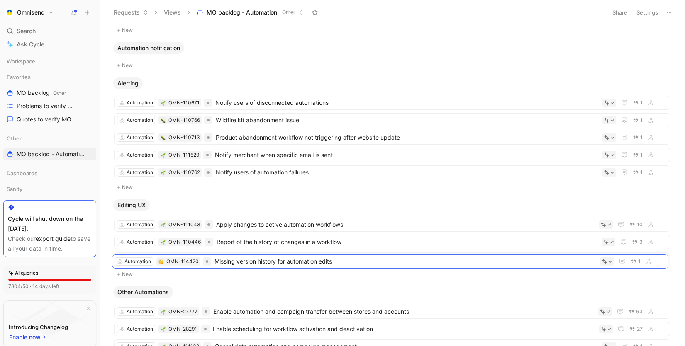
drag, startPoint x: 316, startPoint y: 209, endPoint x: 314, endPoint y: 262, distance: 53.1
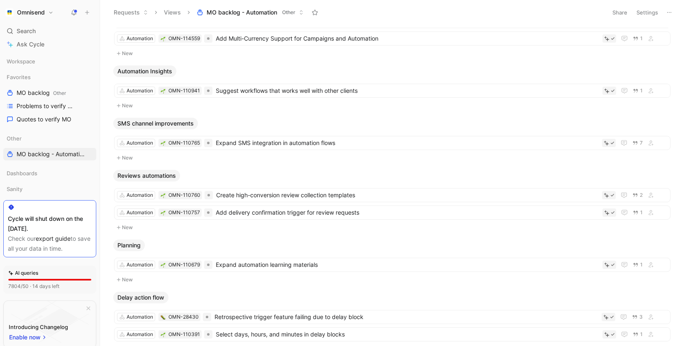
scroll to position [1758, 0]
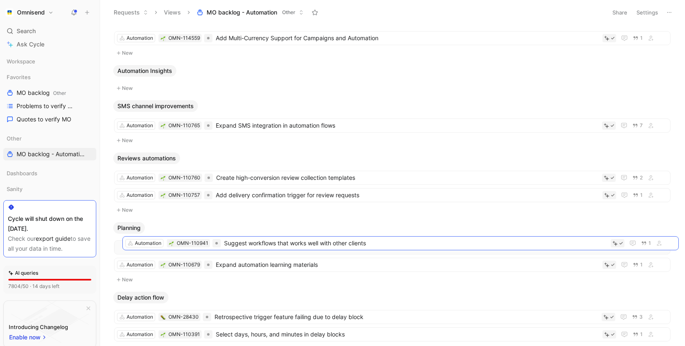
drag, startPoint x: 322, startPoint y: 90, endPoint x: 331, endPoint y: 243, distance: 153.2
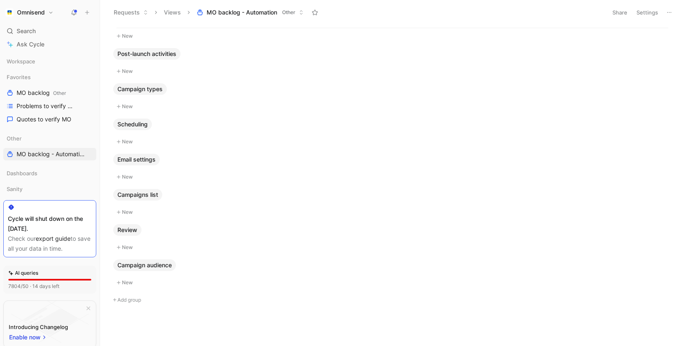
scroll to position [2246, 0]
click at [139, 298] on button "Add group" at bounding box center [392, 300] width 564 height 10
type input "Automation not working"
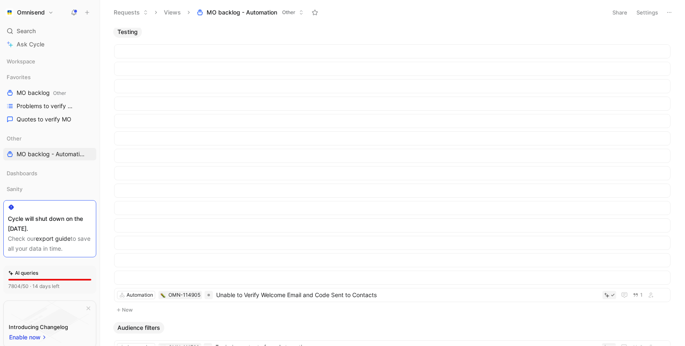
scroll to position [988, 0]
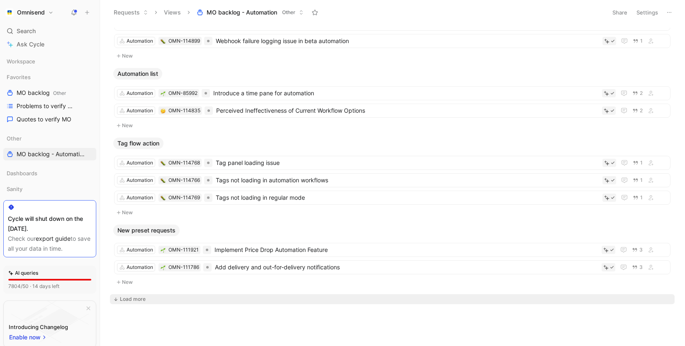
click at [134, 297] on div "Load more" at bounding box center [133, 299] width 26 height 8
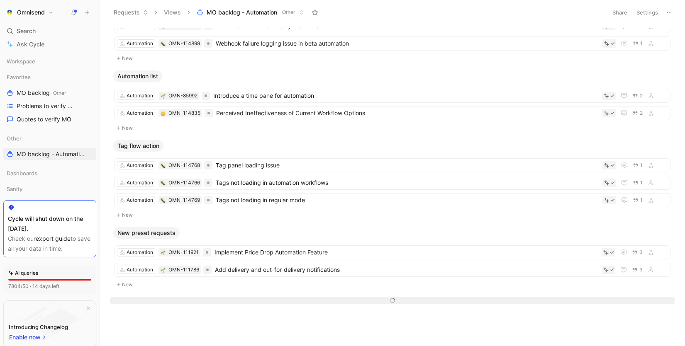
scroll to position [986, 0]
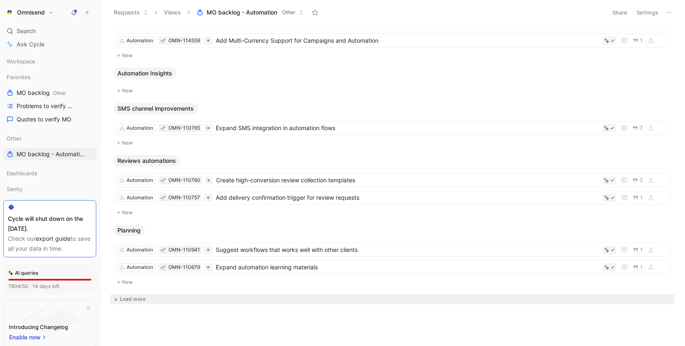
click at [134, 300] on div "Load more" at bounding box center [133, 299] width 26 height 8
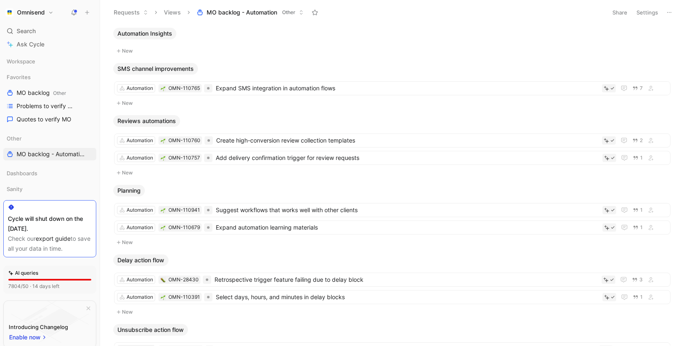
scroll to position [2211, 0]
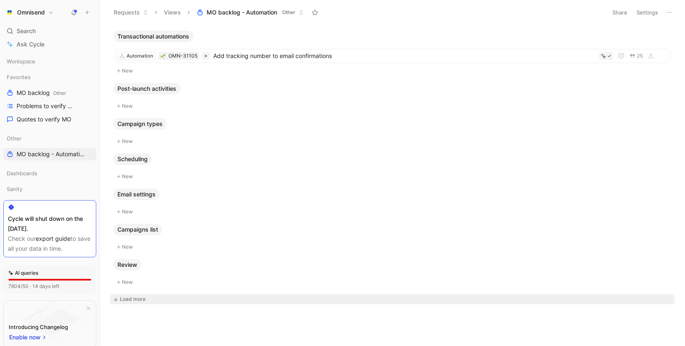
click at [140, 306] on div "No Product feature New Discounts New Trigger UX New Testing New Audience filter…" at bounding box center [392, 187] width 574 height 318
click at [140, 300] on div "Load more" at bounding box center [133, 299] width 26 height 8
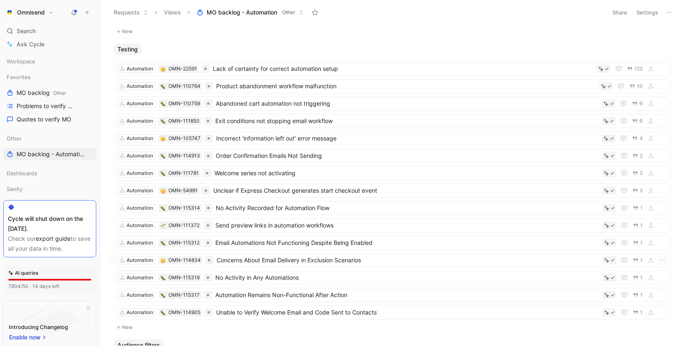
scroll to position [299, 0]
click at [113, 85] on icon at bounding box center [112, 85] width 3 height 3
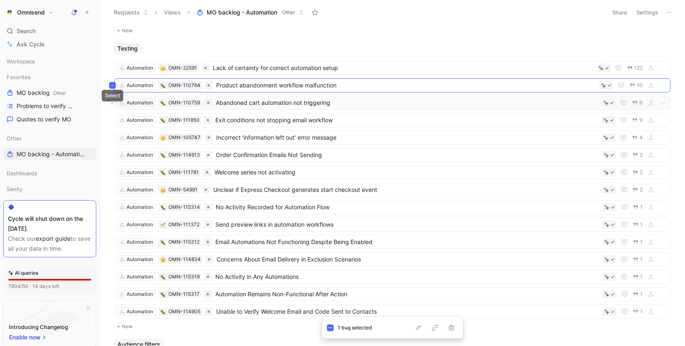
click at [114, 103] on button at bounding box center [112, 103] width 7 height 7
click at [113, 121] on icon at bounding box center [112, 120] width 3 height 3
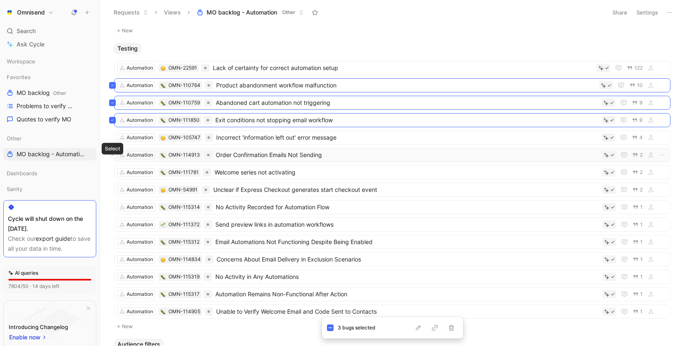
click at [113, 156] on icon at bounding box center [112, 154] width 3 height 3
click at [114, 174] on button at bounding box center [112, 172] width 7 height 7
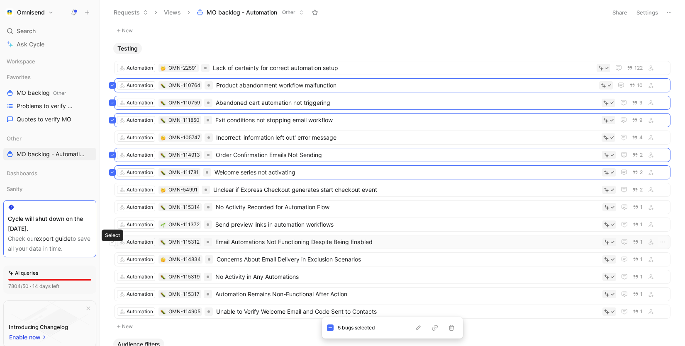
click at [114, 242] on icon at bounding box center [112, 242] width 3 height 3
click at [113, 277] on icon at bounding box center [112, 276] width 3 height 3
click at [113, 294] on icon at bounding box center [112, 294] width 3 height 3
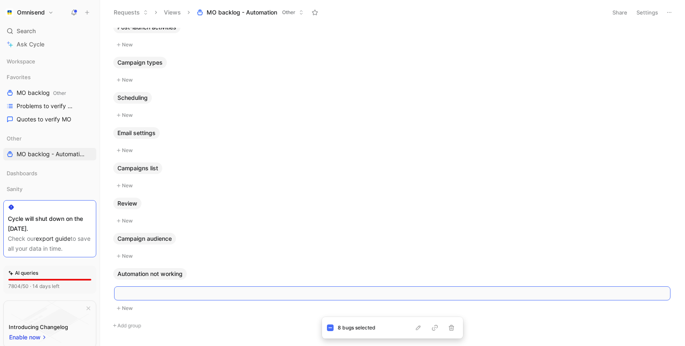
scroll to position [2159, 0]
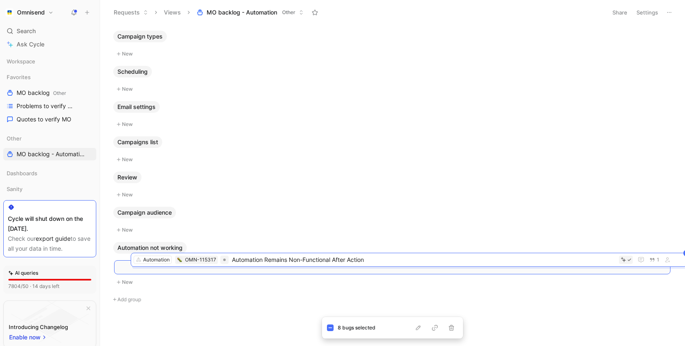
drag, startPoint x: 362, startPoint y: 246, endPoint x: 378, endPoint y: 260, distance: 20.9
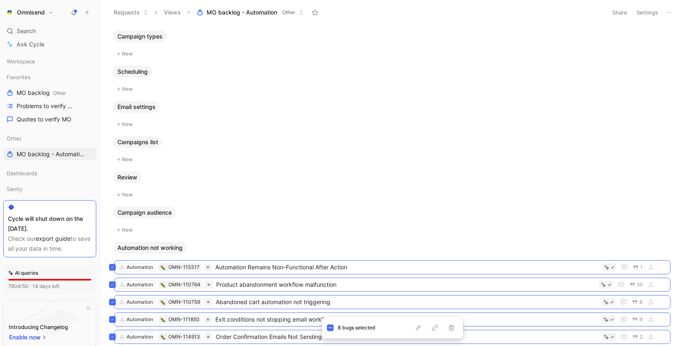
click at [304, 195] on button "New" at bounding box center [392, 195] width 558 height 10
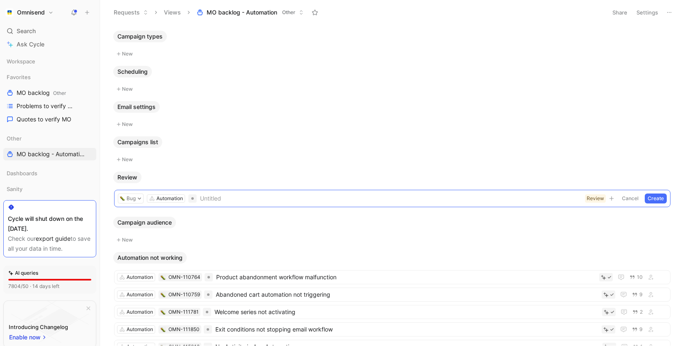
click at [105, 261] on div "No Product feature New Discounts New Trigger UX New Testing New Audience filter…" at bounding box center [392, 187] width 574 height 318
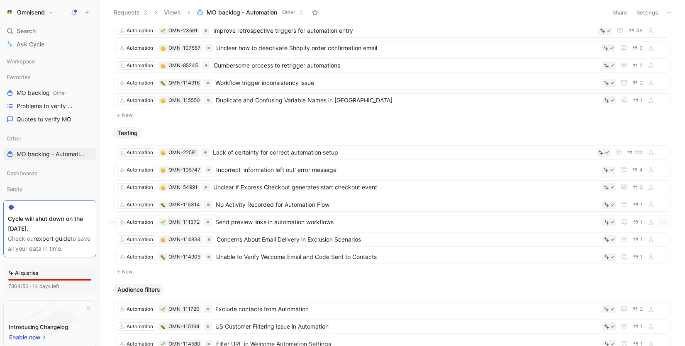
scroll to position [276, 0]
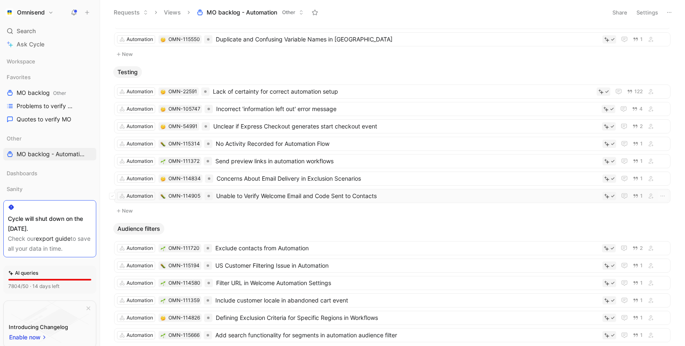
click at [251, 197] on span "Unable to Verify Welcome Email and Code Sent to Contacts" at bounding box center [407, 196] width 383 height 10
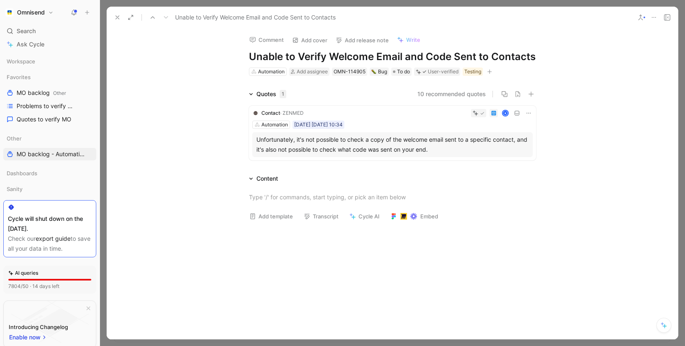
click at [116, 18] on icon at bounding box center [117, 17] width 7 height 7
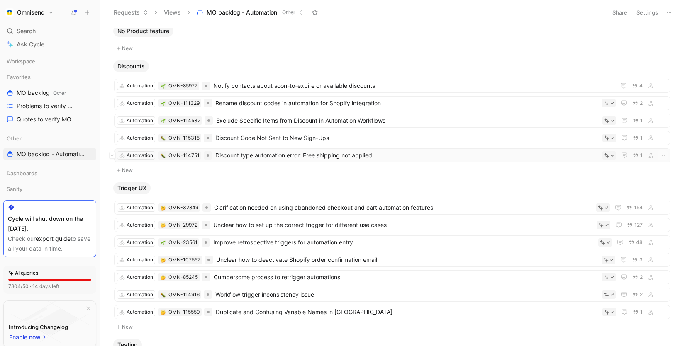
scroll to position [4, 0]
click at [307, 155] on span "Discount type automation error: Free shipping not applied" at bounding box center [407, 155] width 384 height 10
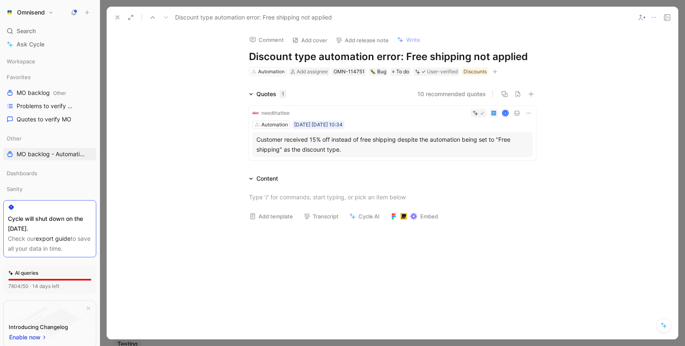
click at [116, 18] on use at bounding box center [117, 17] width 3 height 3
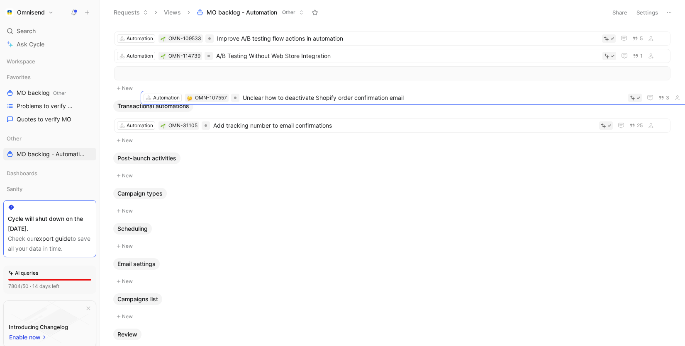
scroll to position [2001, 0]
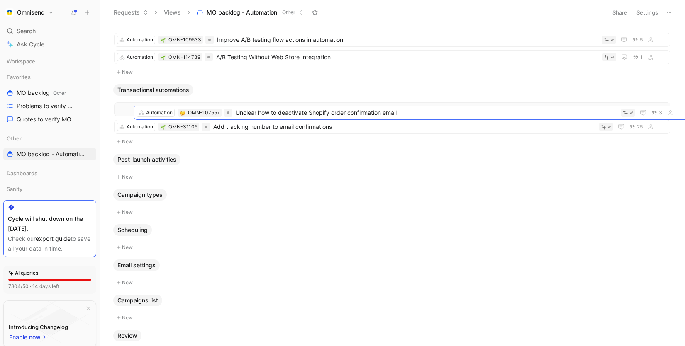
drag, startPoint x: 309, startPoint y: 146, endPoint x: 328, endPoint y: 113, distance: 38.1
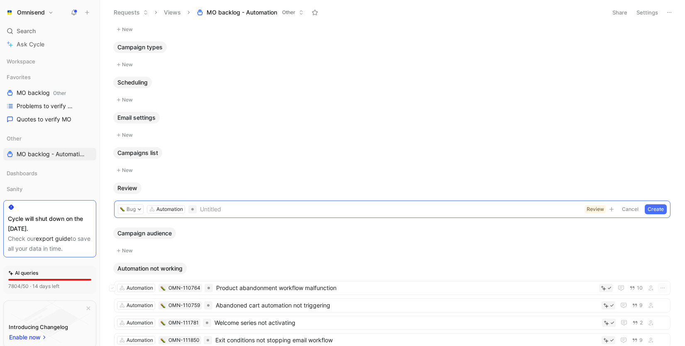
scroll to position [2127, 0]
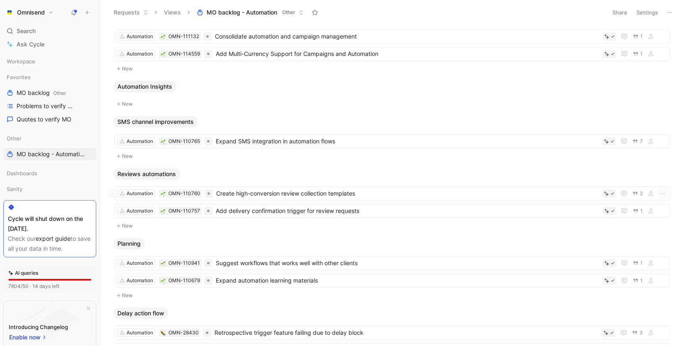
scroll to position [1584, 0]
click at [323, 214] on span "Add delivery confirmation trigger for review requests" at bounding box center [407, 212] width 383 height 10
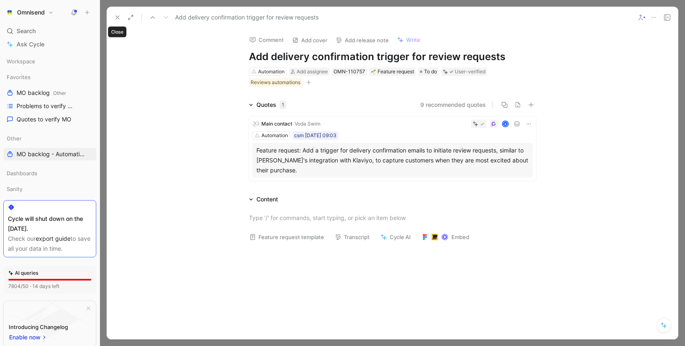
click at [119, 16] on use at bounding box center [117, 17] width 3 height 3
